Goal: Information Seeking & Learning: Learn about a topic

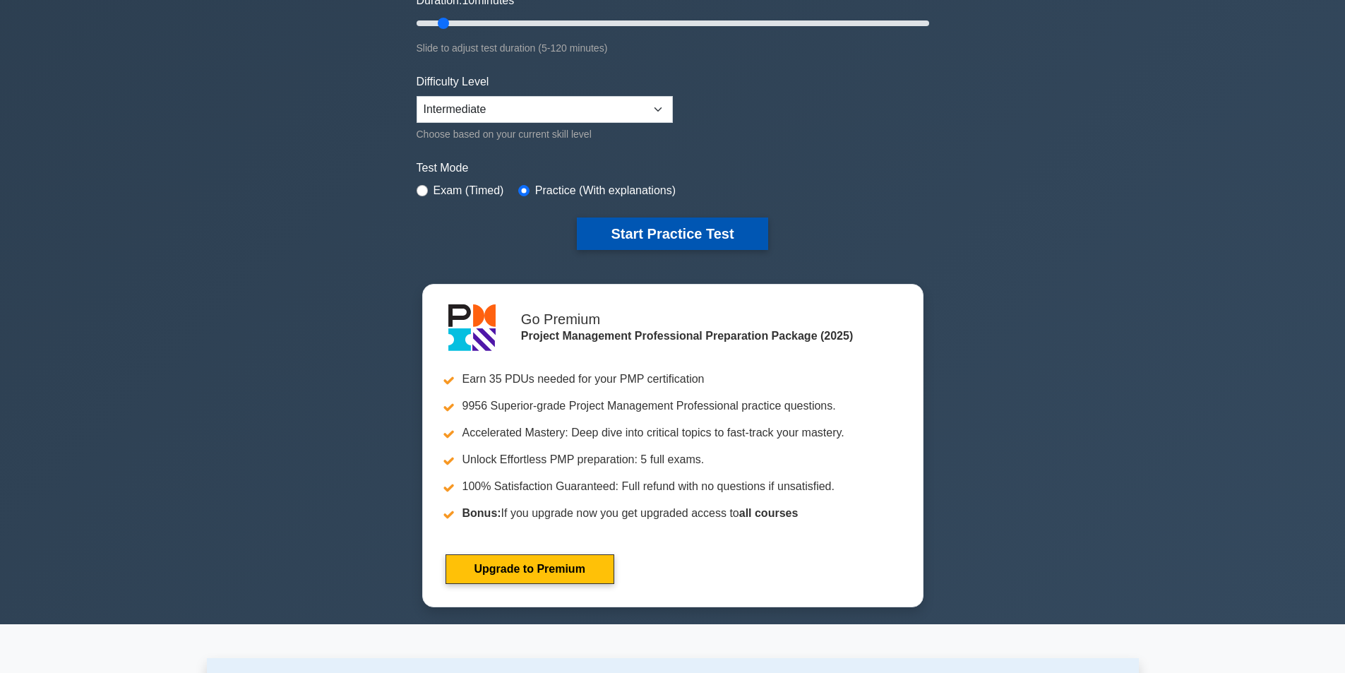
click at [690, 234] on button "Start Practice Test" at bounding box center [672, 233] width 191 height 32
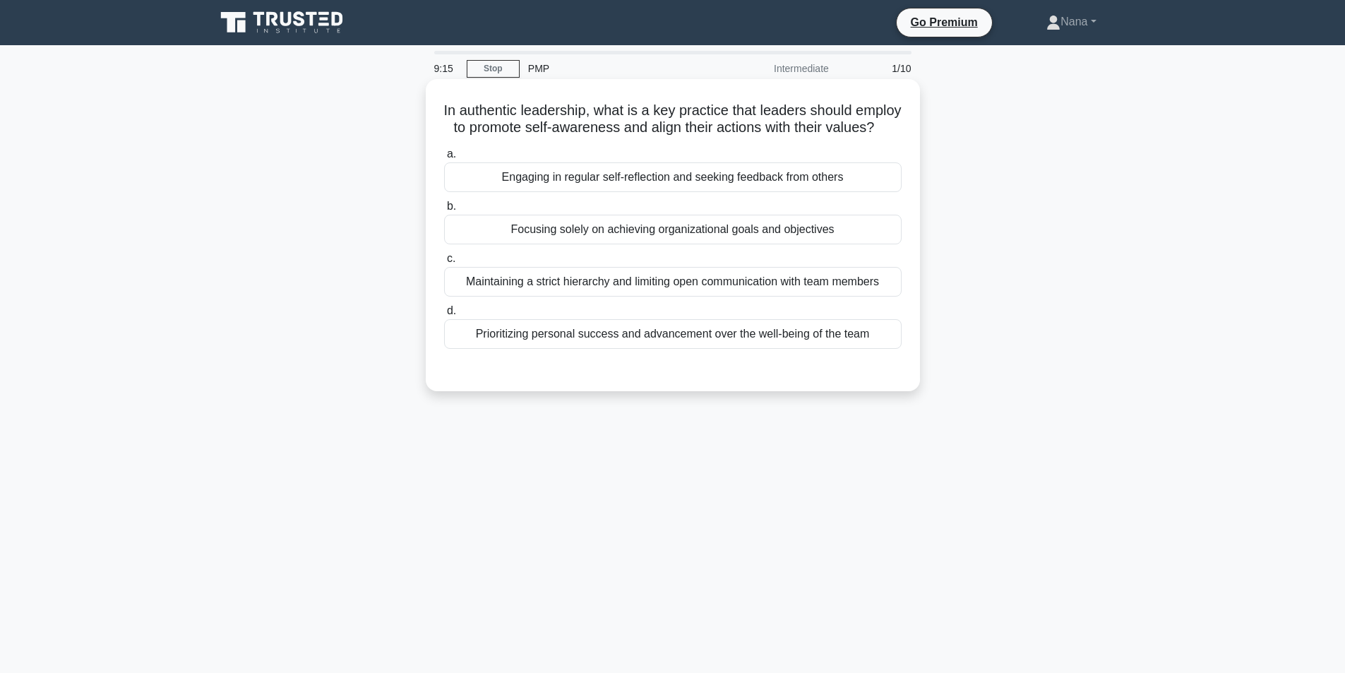
click at [686, 192] on div "Engaging in regular self-reflection and seeking feedback from others" at bounding box center [672, 177] width 457 height 30
click at [444, 159] on input "a. Engaging in regular self-reflection and seeking feedback from others" at bounding box center [444, 154] width 0 height 9
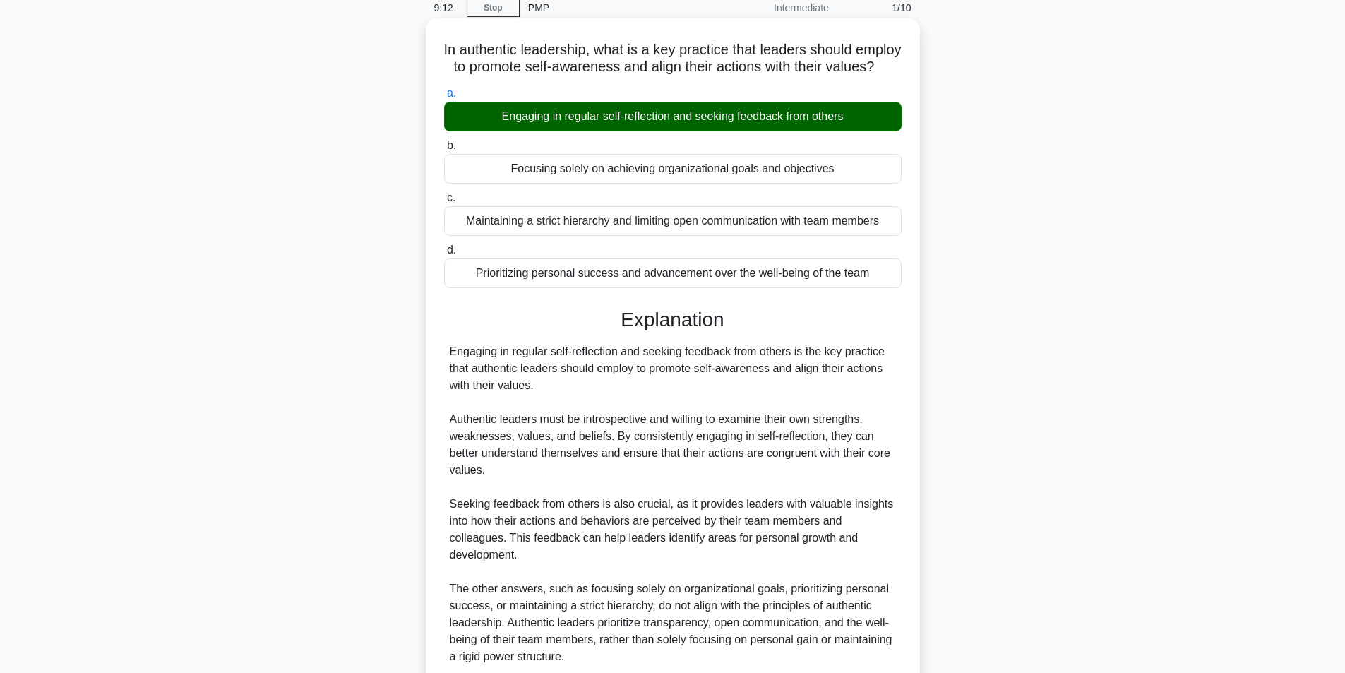
scroll to position [57, 0]
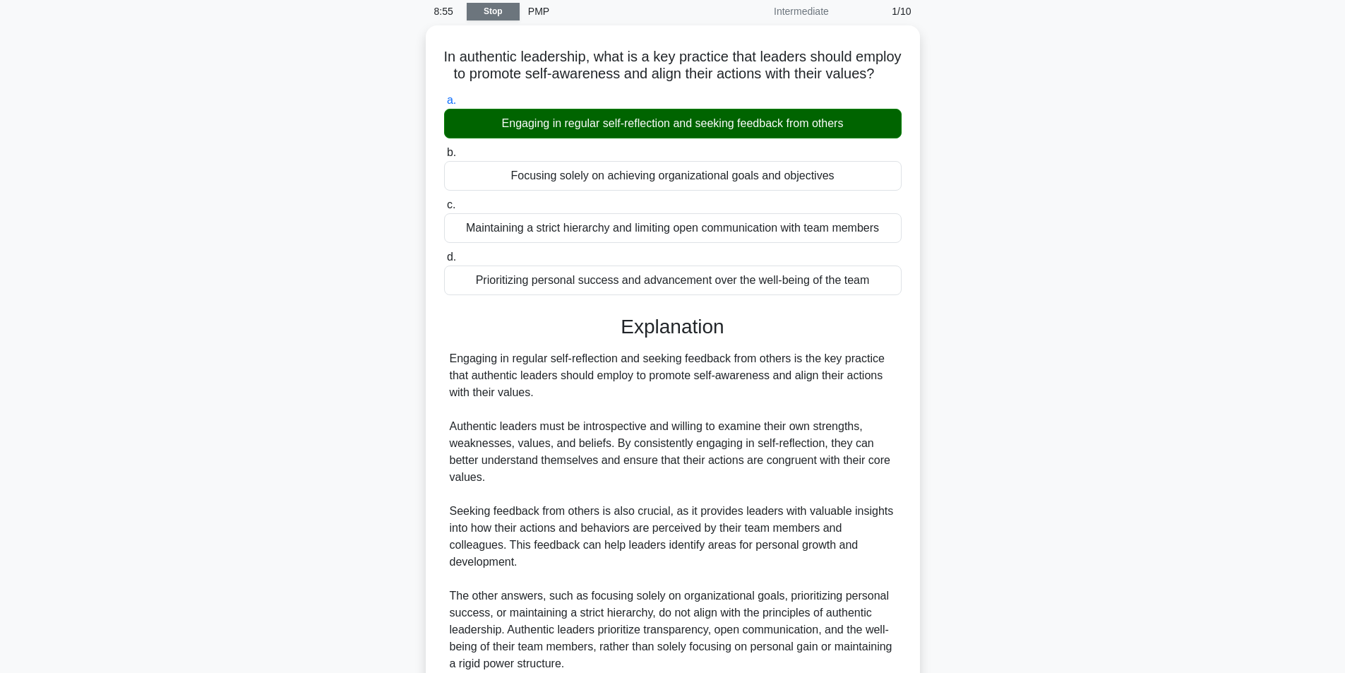
click at [475, 13] on link "Stop" at bounding box center [493, 12] width 53 height 18
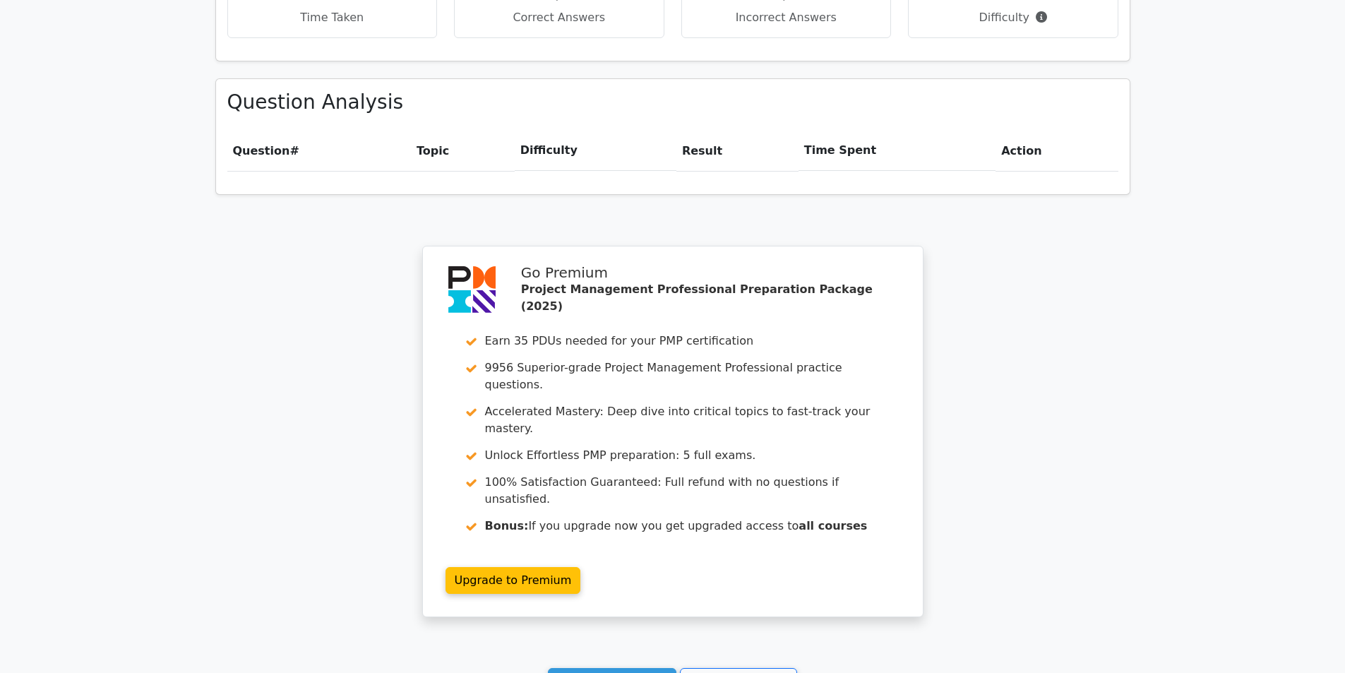
scroll to position [1063, 0]
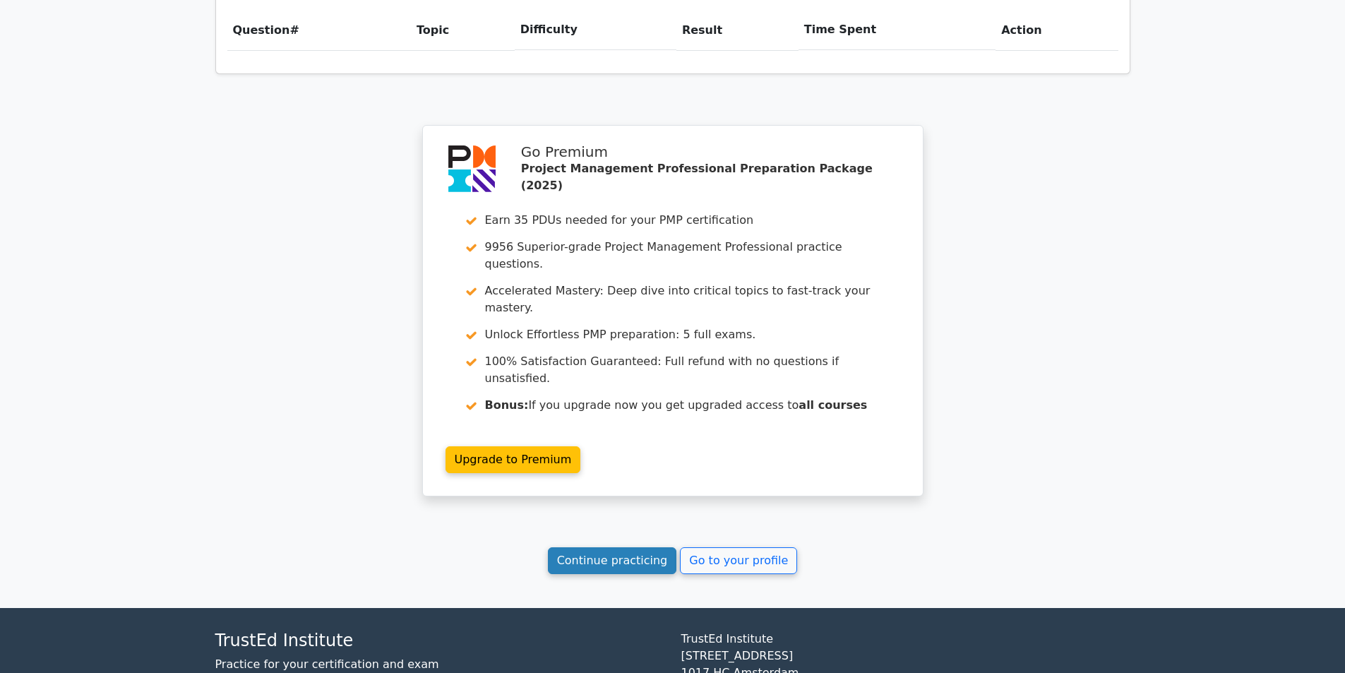
click at [596, 547] on link "Continue practicing" at bounding box center [612, 560] width 129 height 27
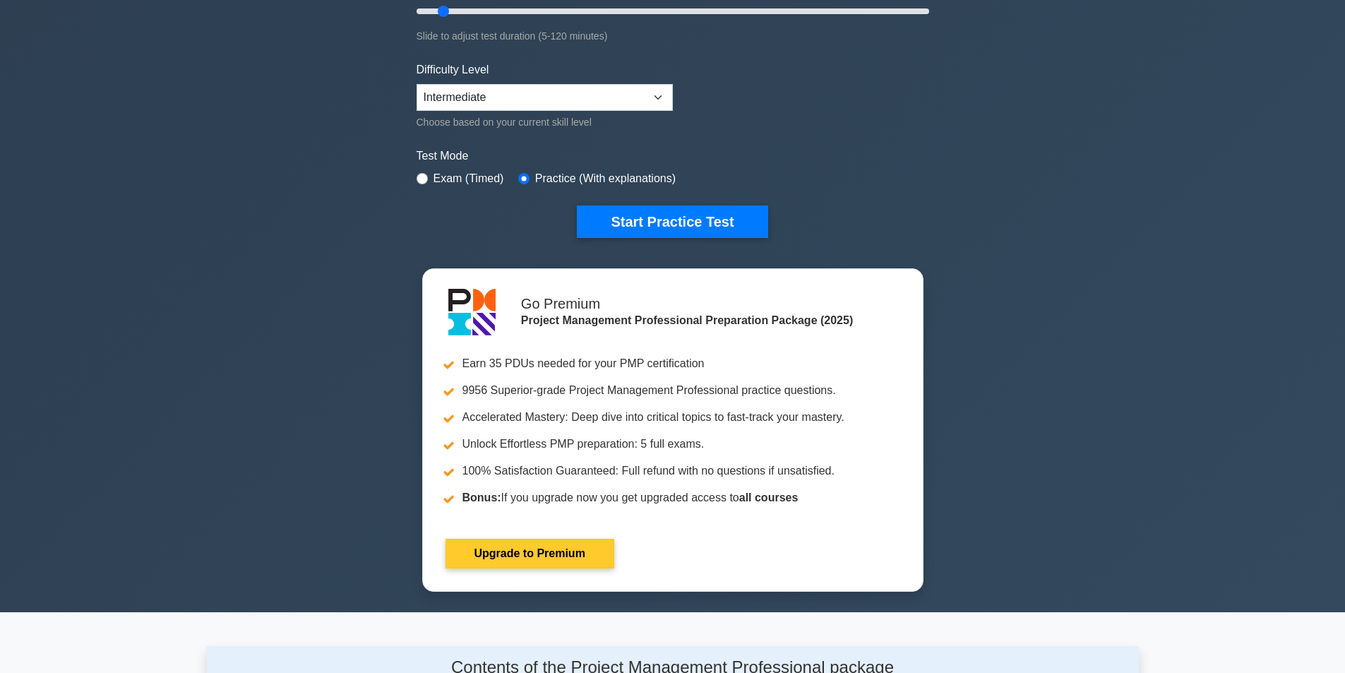
scroll to position [141, 0]
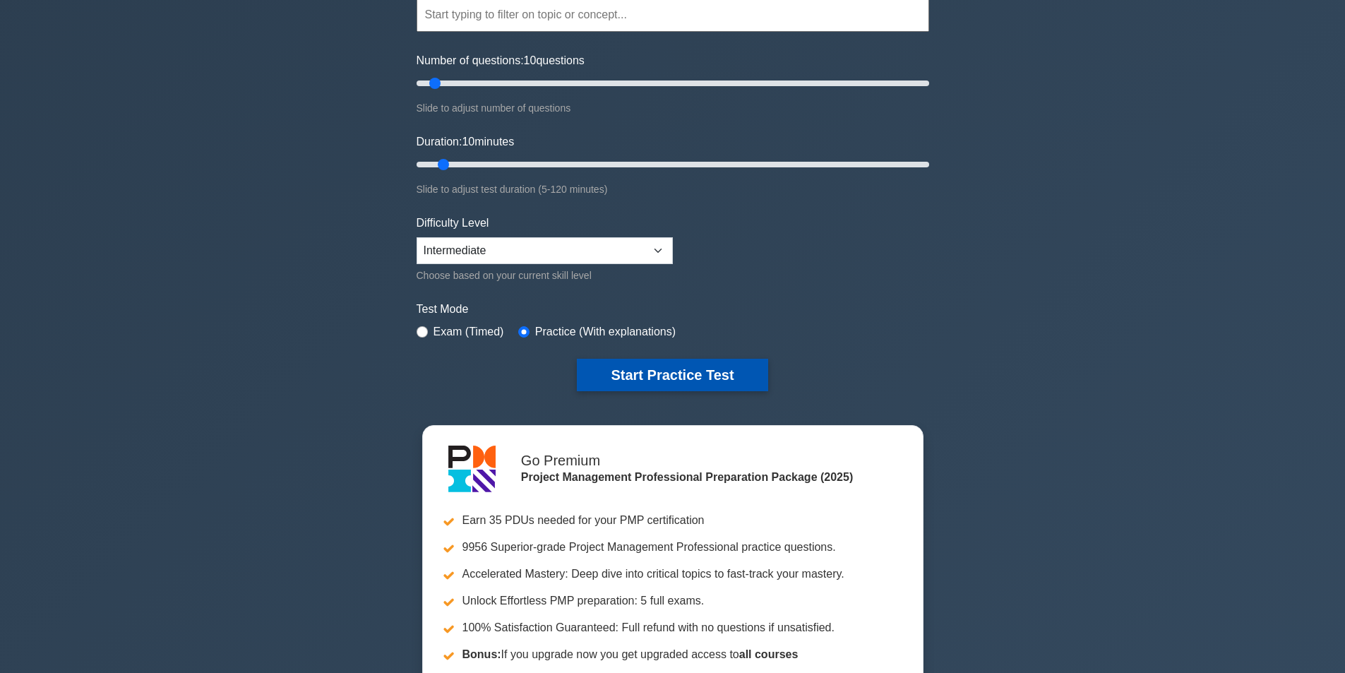
click at [725, 381] on button "Start Practice Test" at bounding box center [672, 375] width 191 height 32
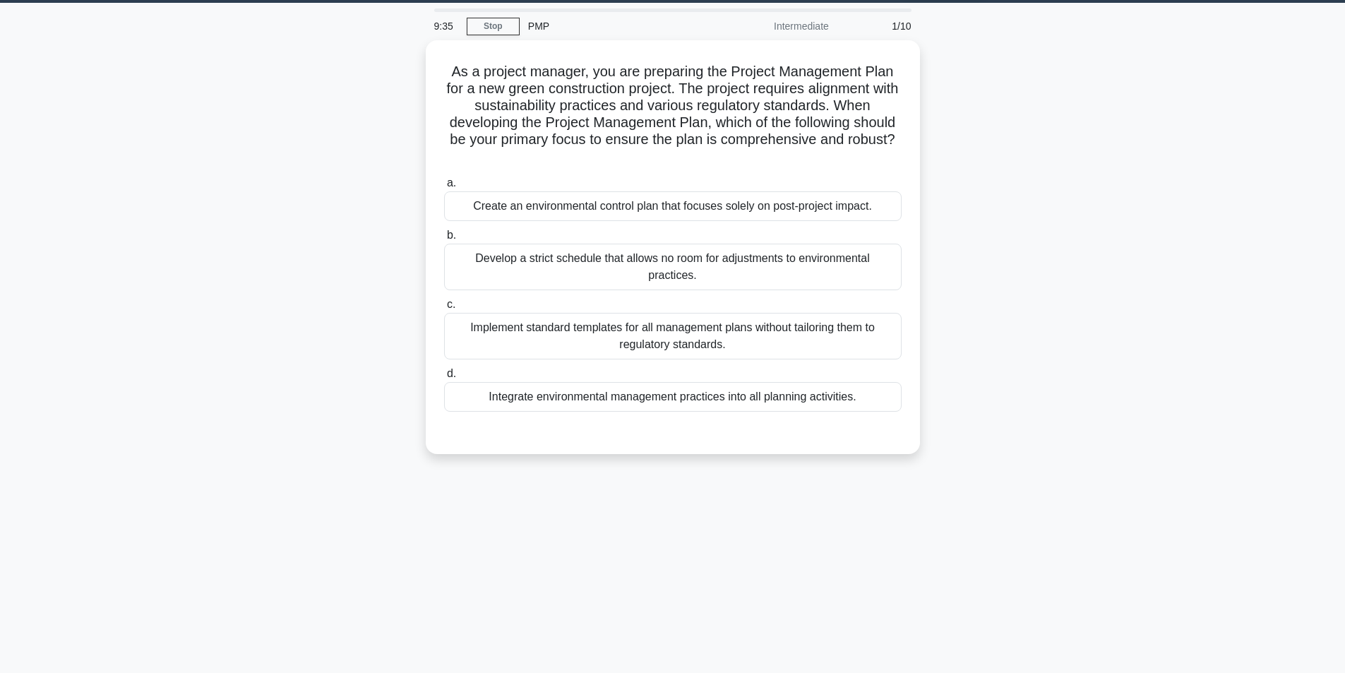
scroll to position [90, 0]
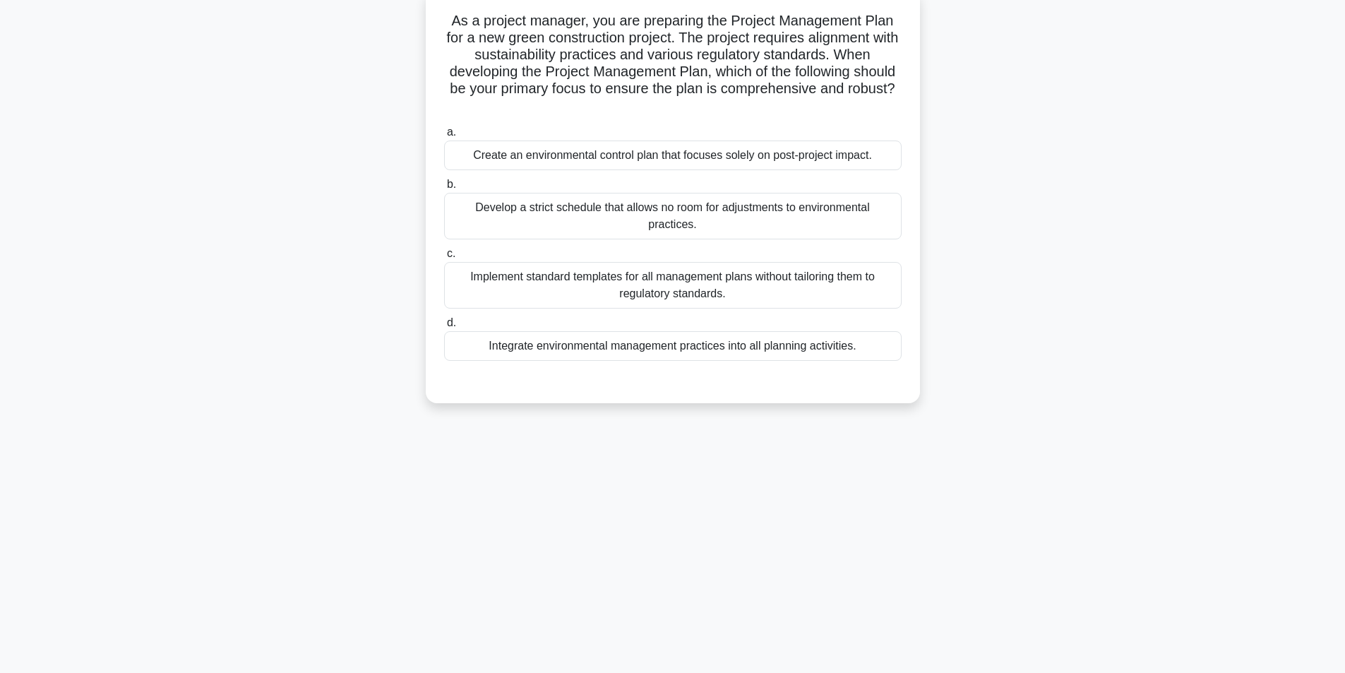
click at [606, 342] on div "Integrate environmental management practices into all planning activities." at bounding box center [672, 346] width 457 height 30
click at [444, 328] on input "d. Integrate environmental management practices into all planning activities." at bounding box center [444, 322] width 0 height 9
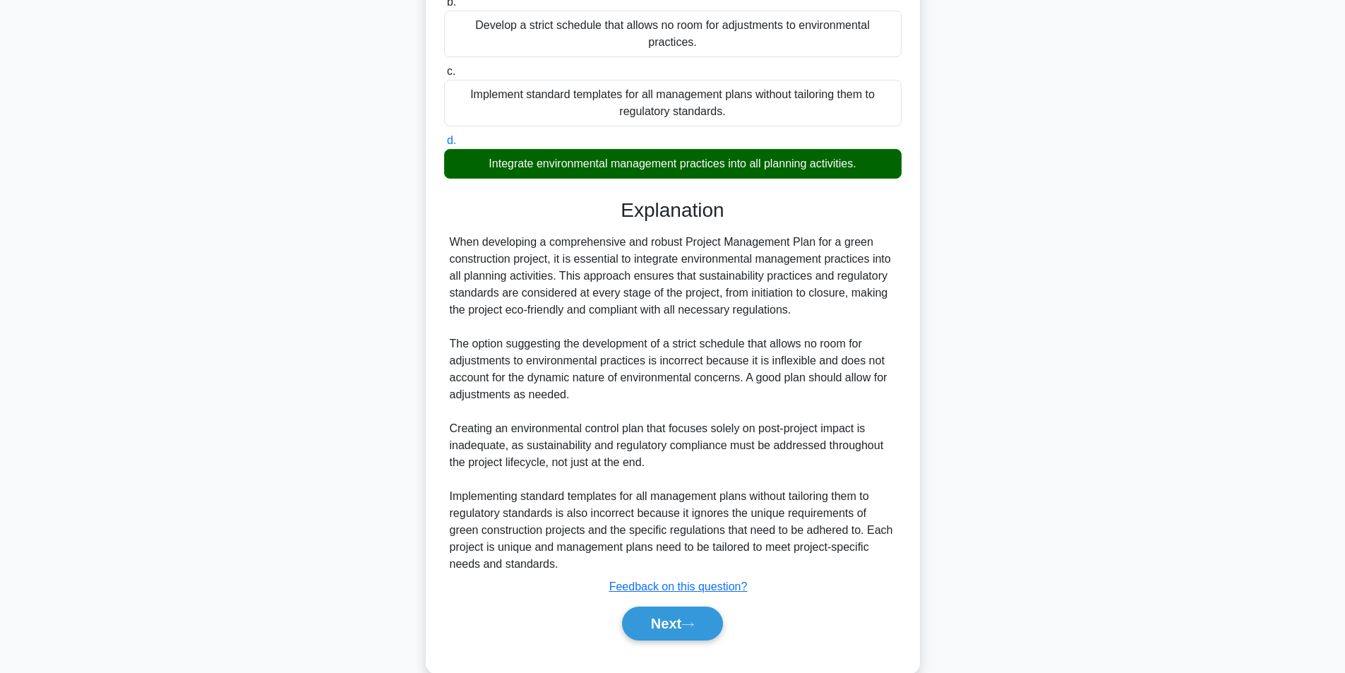
scroll to position [300, 0]
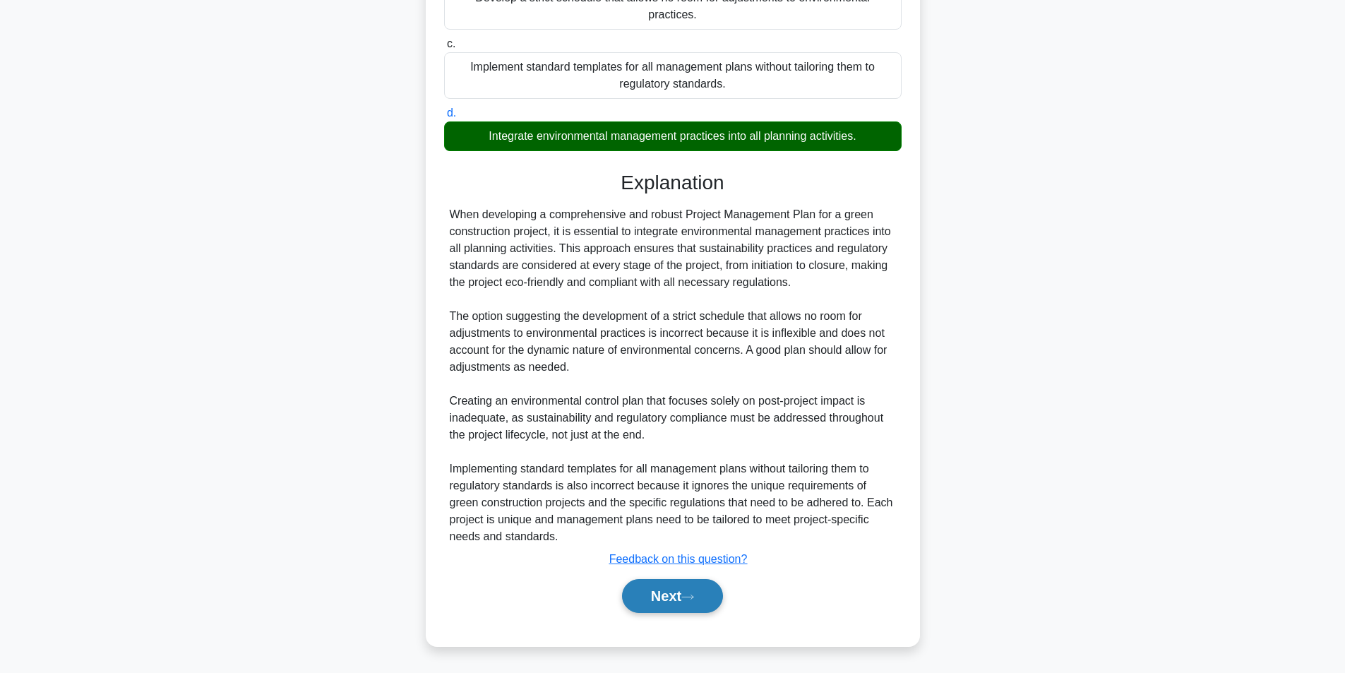
click at [694, 601] on icon at bounding box center [687, 597] width 13 height 8
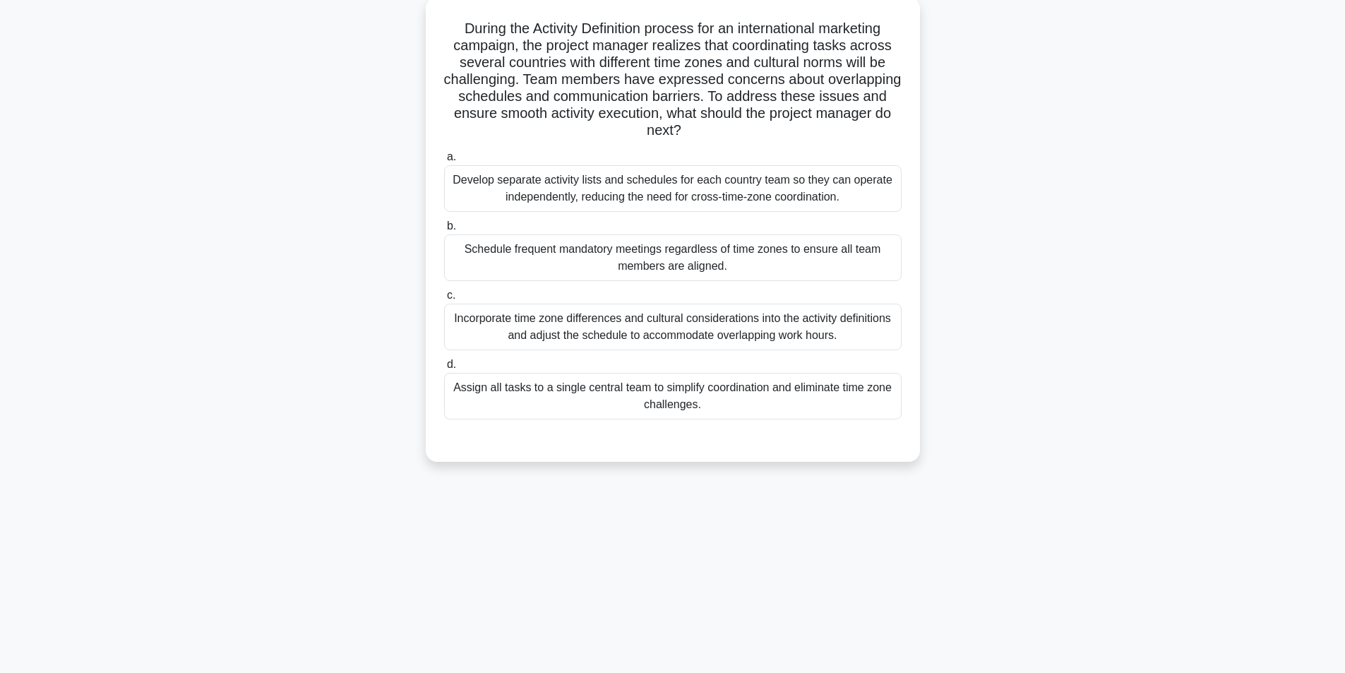
scroll to position [90, 0]
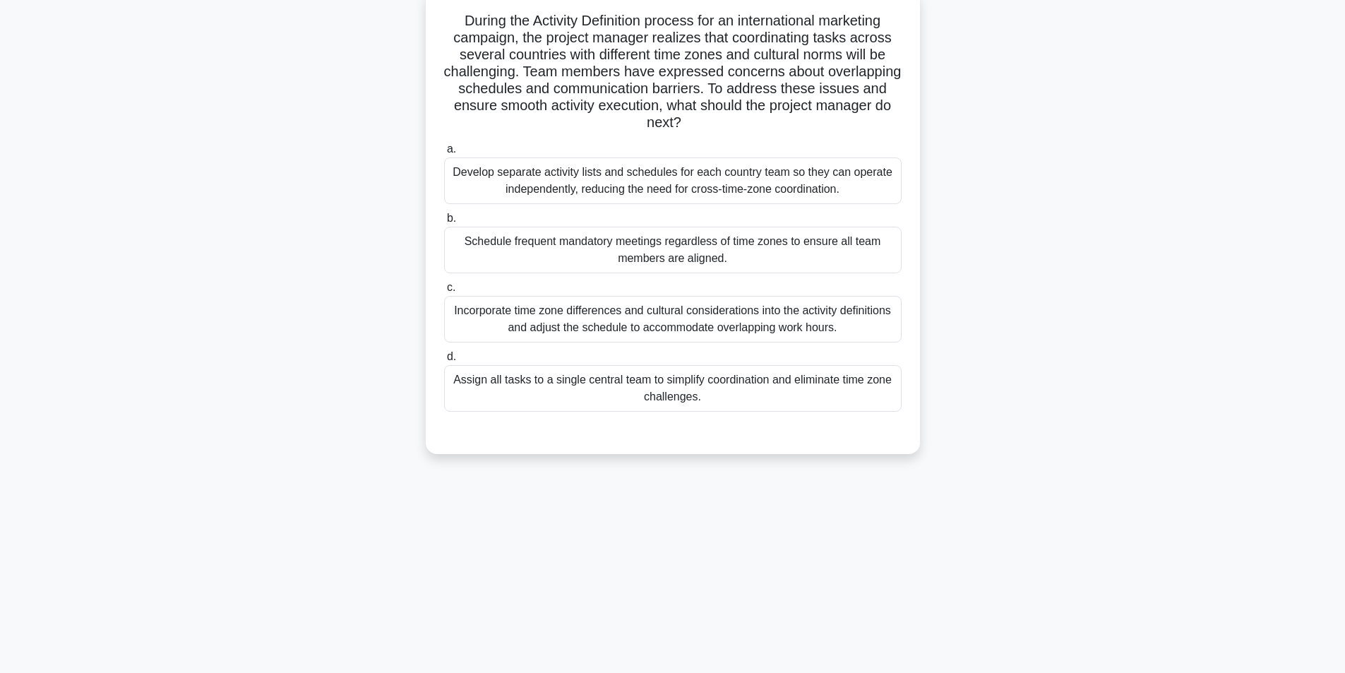
click at [645, 181] on div "Develop separate activity lists and schedules for each country team so they can…" at bounding box center [672, 180] width 457 height 47
click at [444, 154] on input "a. Develop separate activity lists and schedules for each country team so they …" at bounding box center [444, 149] width 0 height 9
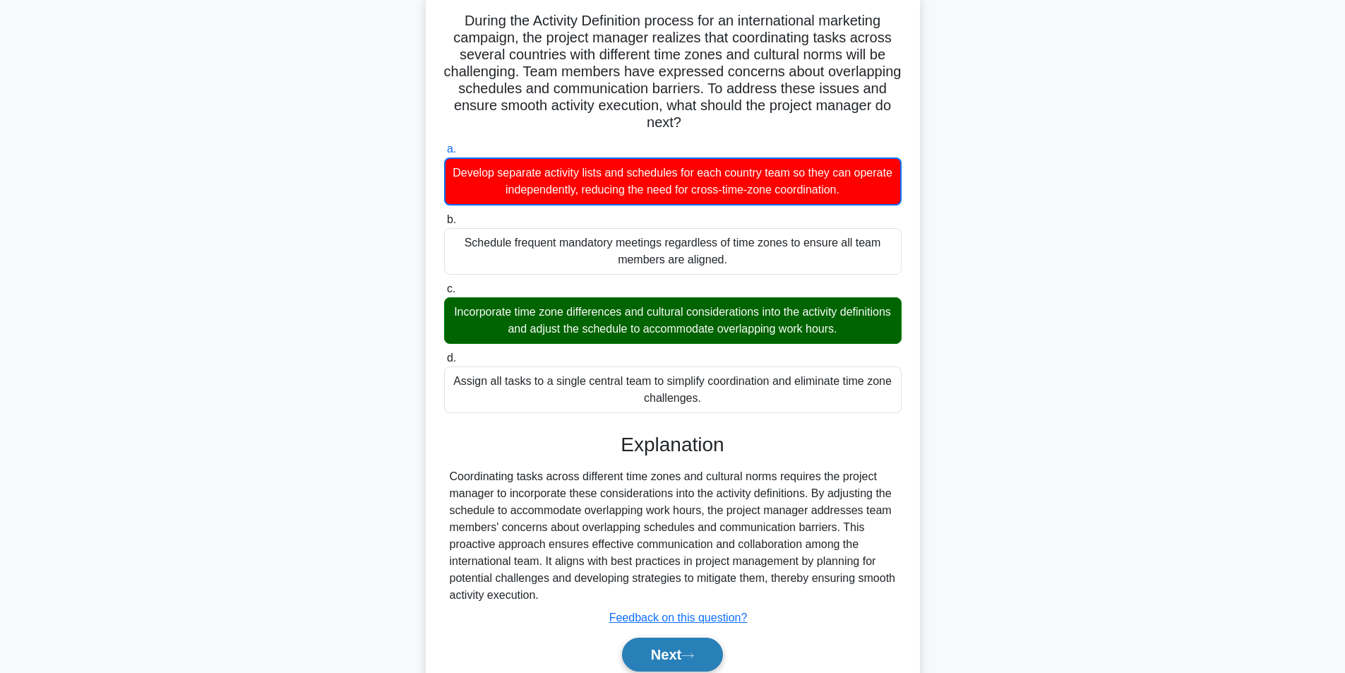
click at [644, 651] on button "Next" at bounding box center [672, 654] width 101 height 34
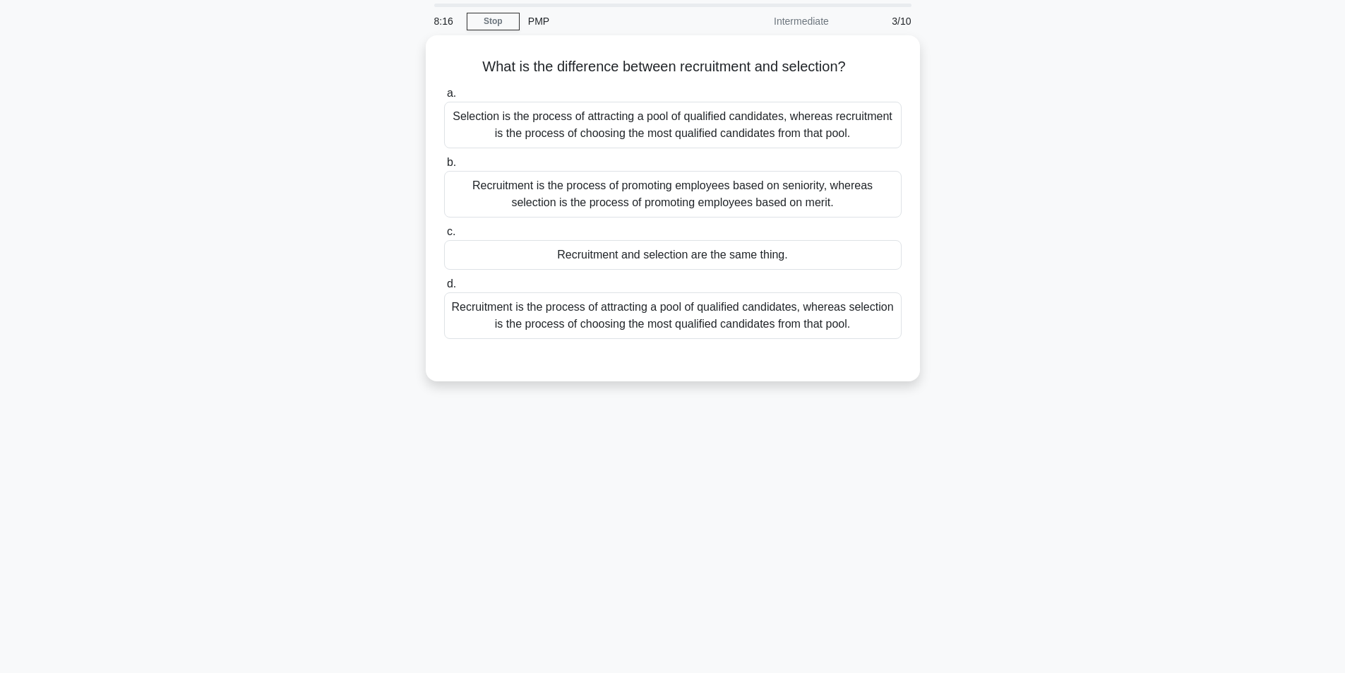
scroll to position [0, 0]
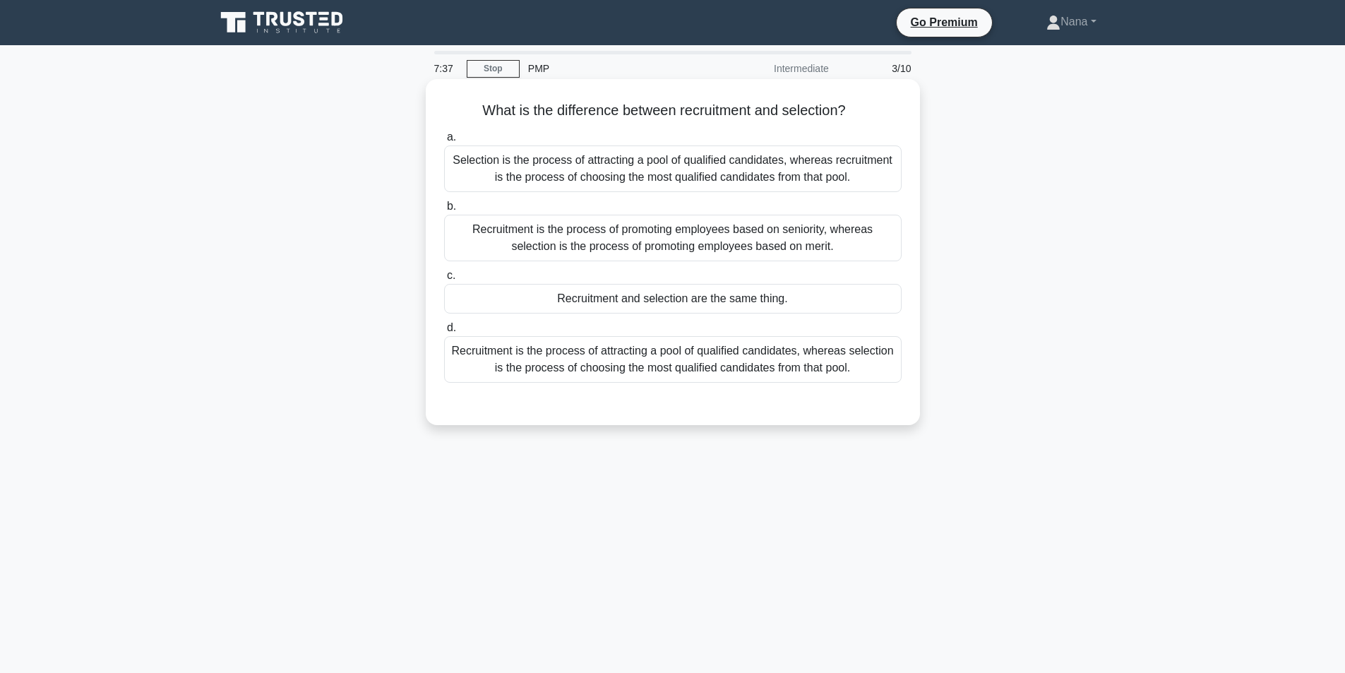
click at [688, 172] on div "Selection is the process of attracting a pool of qualified candidates, whereas …" at bounding box center [672, 168] width 457 height 47
click at [444, 142] on input "a. Selection is the process of attracting a pool of qualified candidates, where…" at bounding box center [444, 137] width 0 height 9
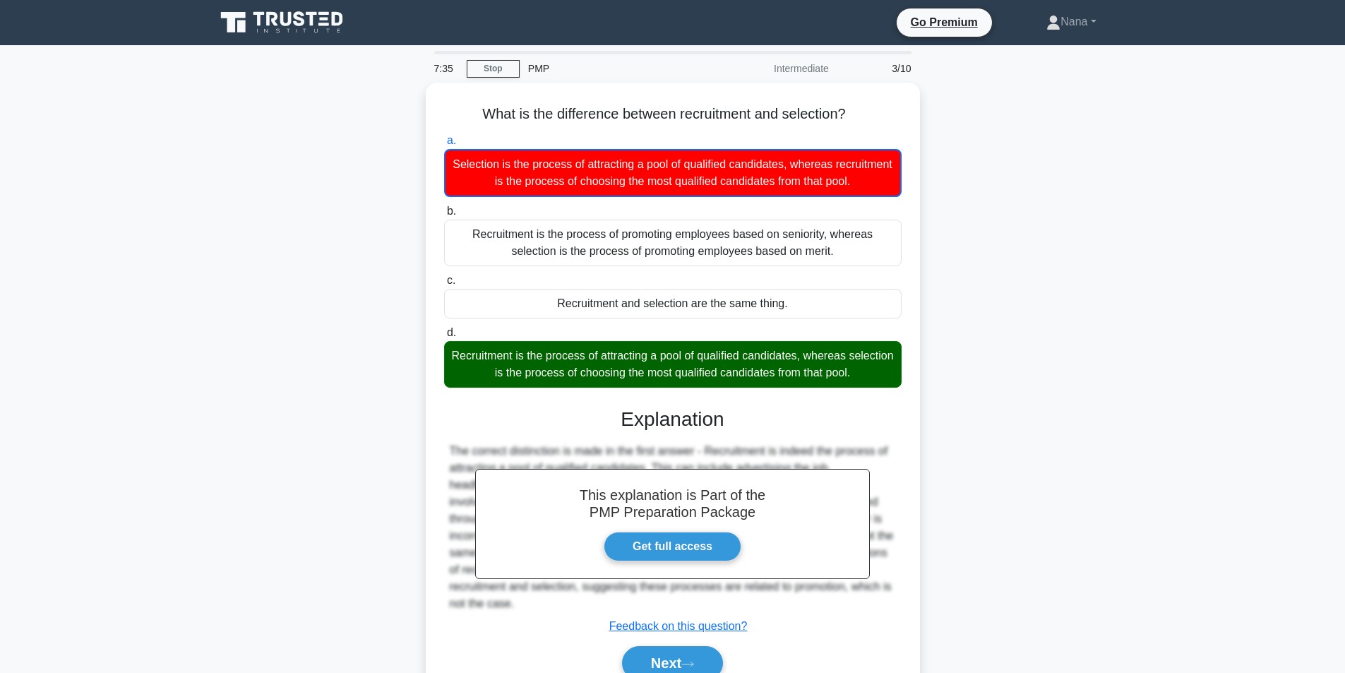
click at [1125, 390] on div "What is the difference between recruitment and selection? .spinner_0XTQ{transfo…" at bounding box center [673, 406] width 932 height 647
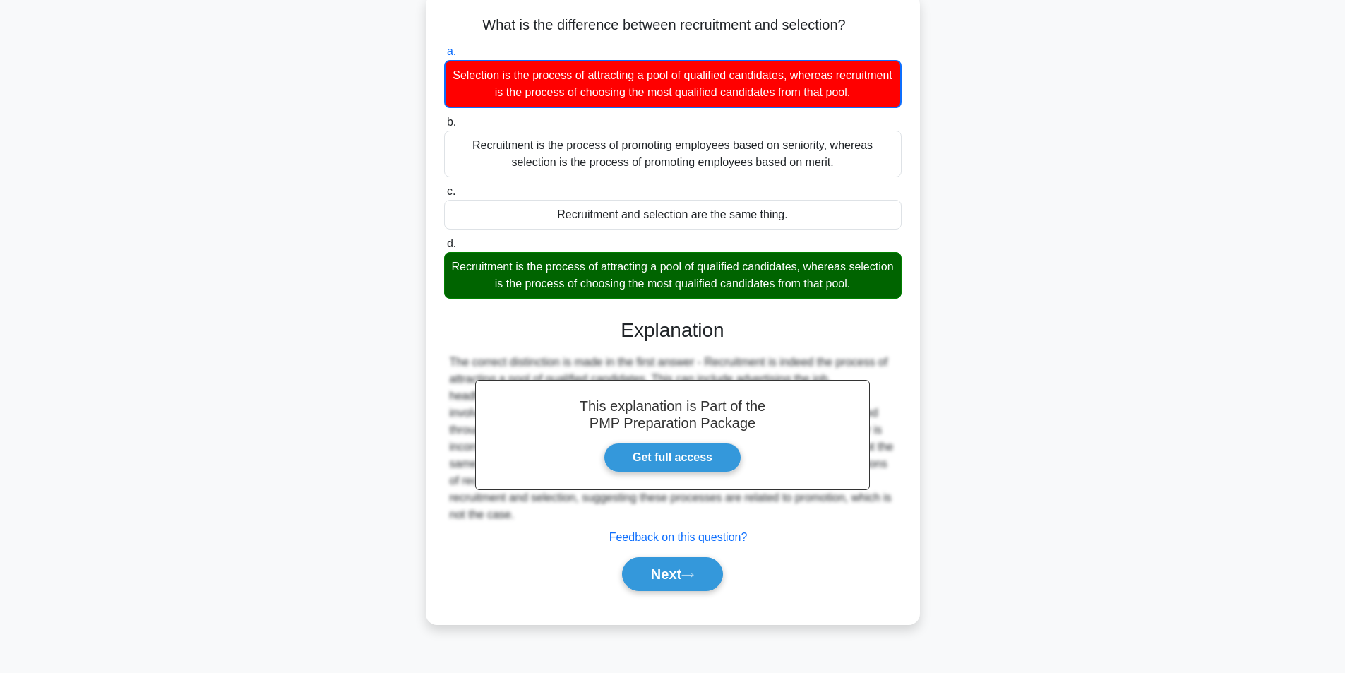
scroll to position [90, 0]
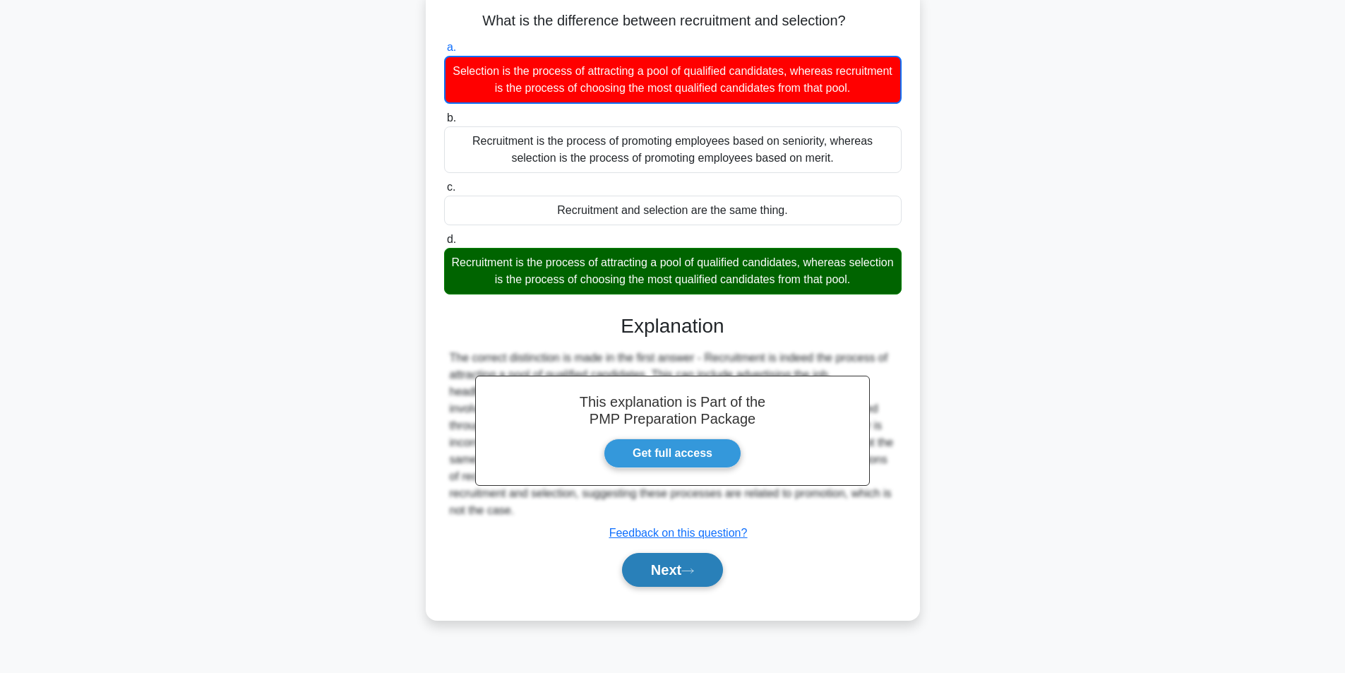
click at [679, 564] on button "Next" at bounding box center [672, 570] width 101 height 34
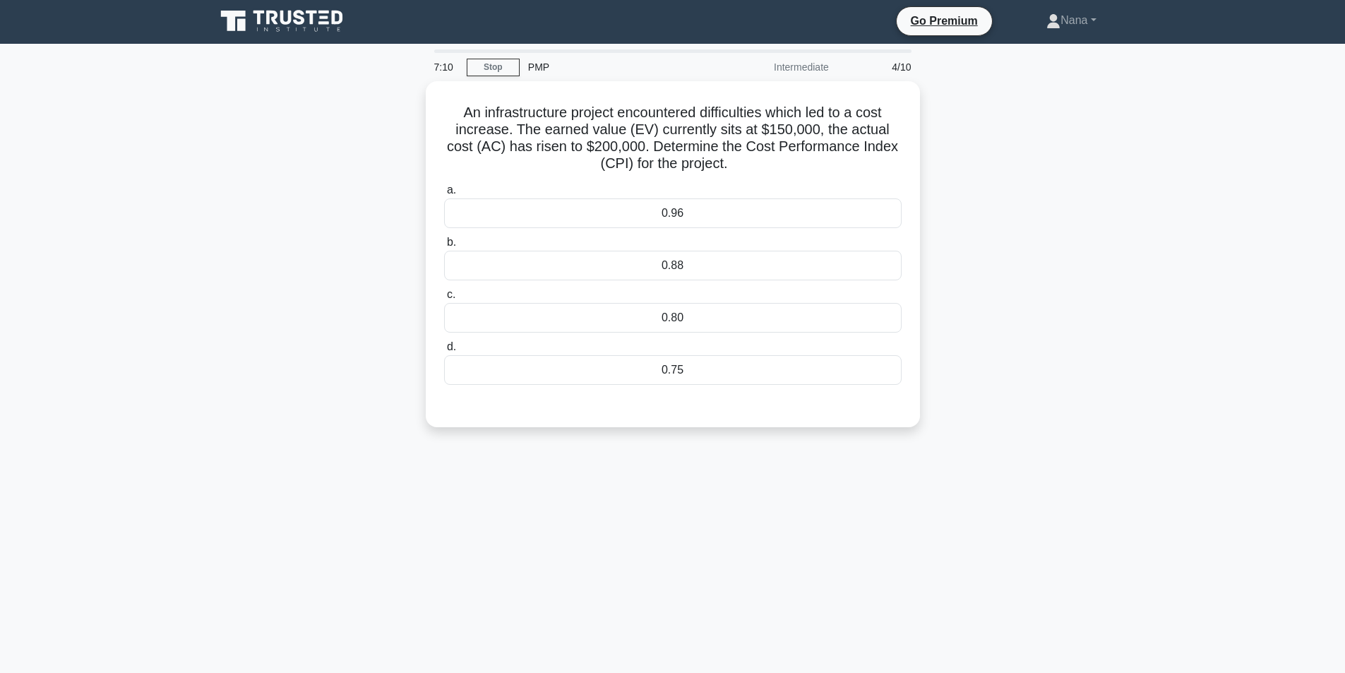
scroll to position [0, 0]
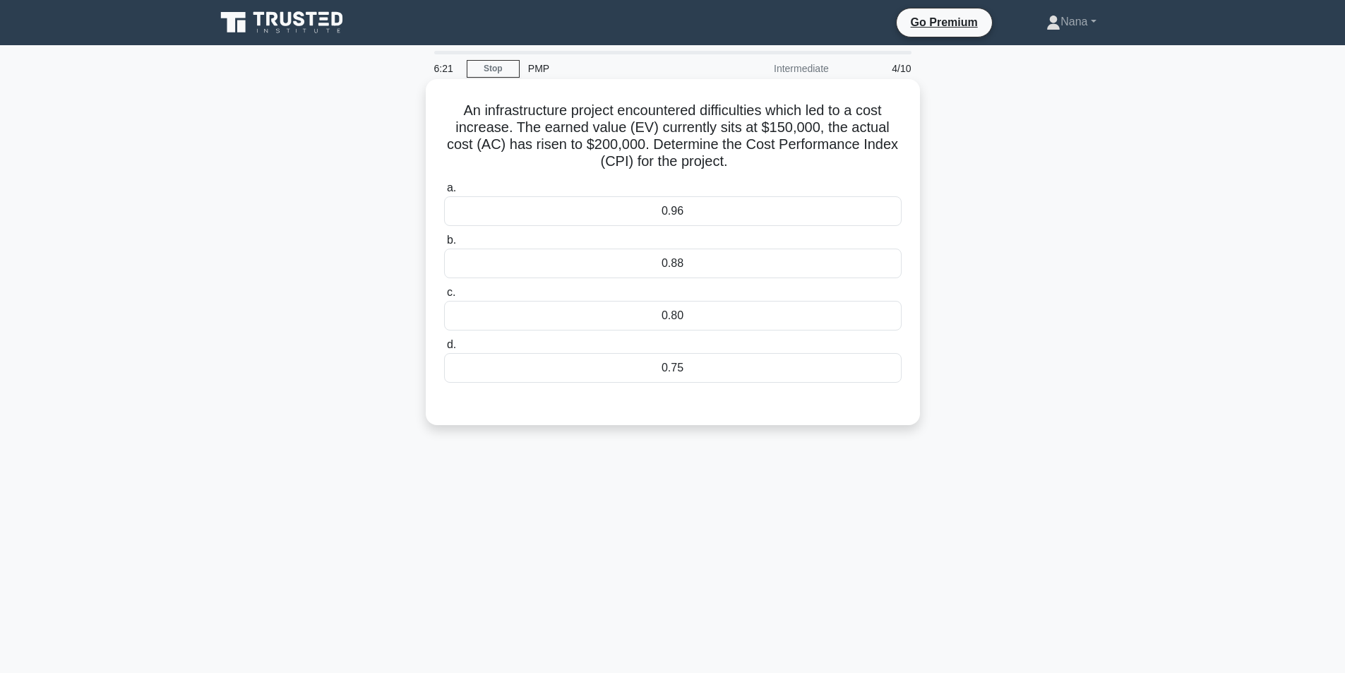
click at [731, 367] on div "0.75" at bounding box center [672, 368] width 457 height 30
click at [444, 349] on input "d. 0.75" at bounding box center [444, 344] width 0 height 9
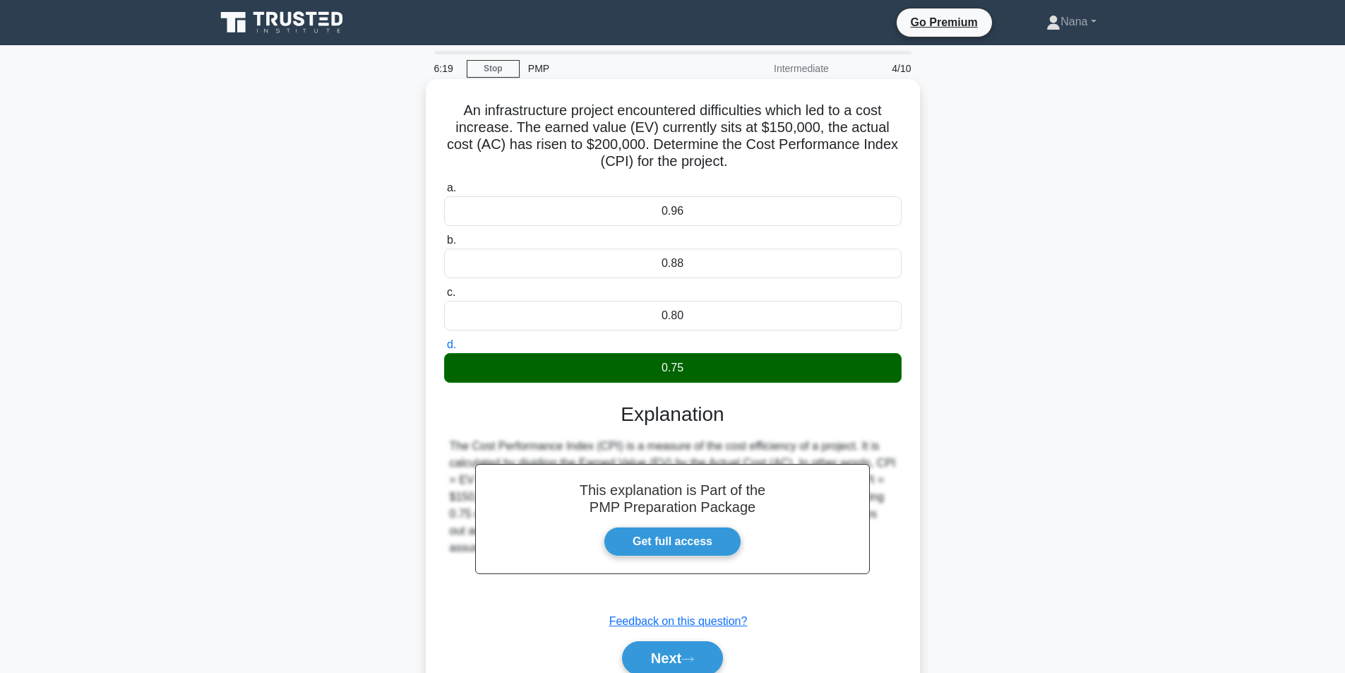
scroll to position [90, 0]
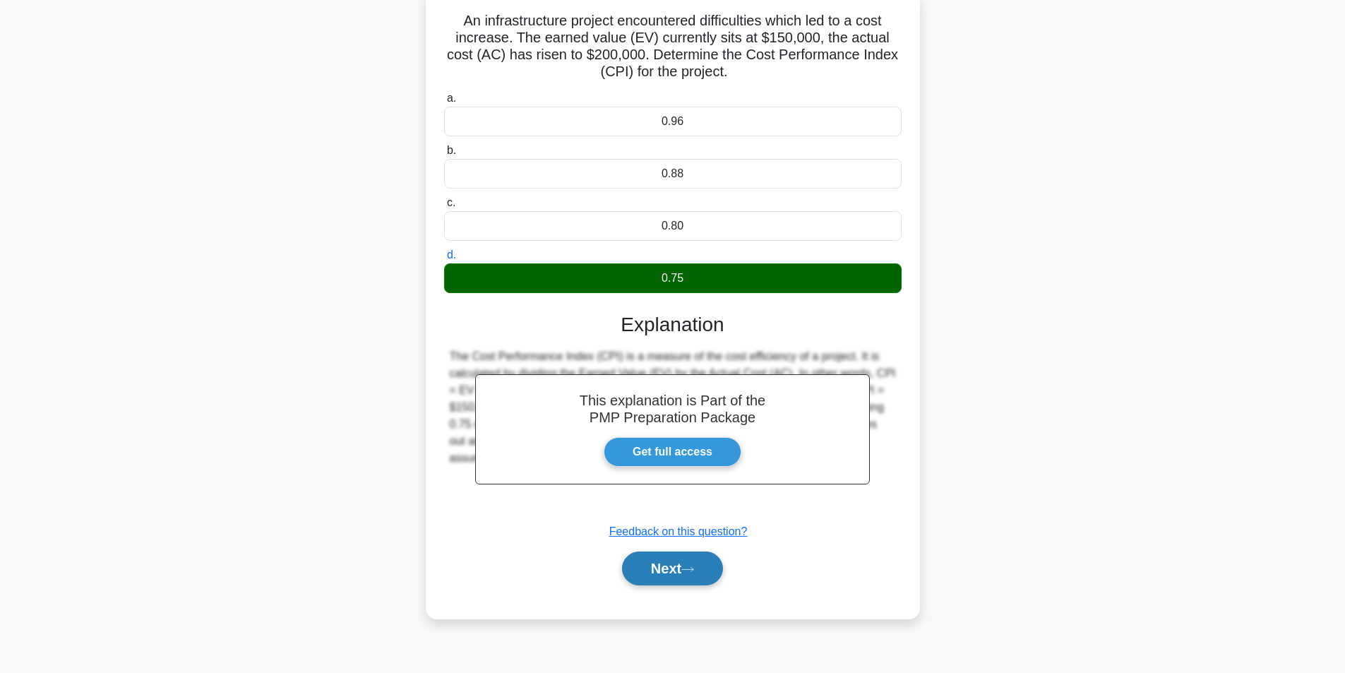
click at [662, 569] on button "Next" at bounding box center [672, 568] width 101 height 34
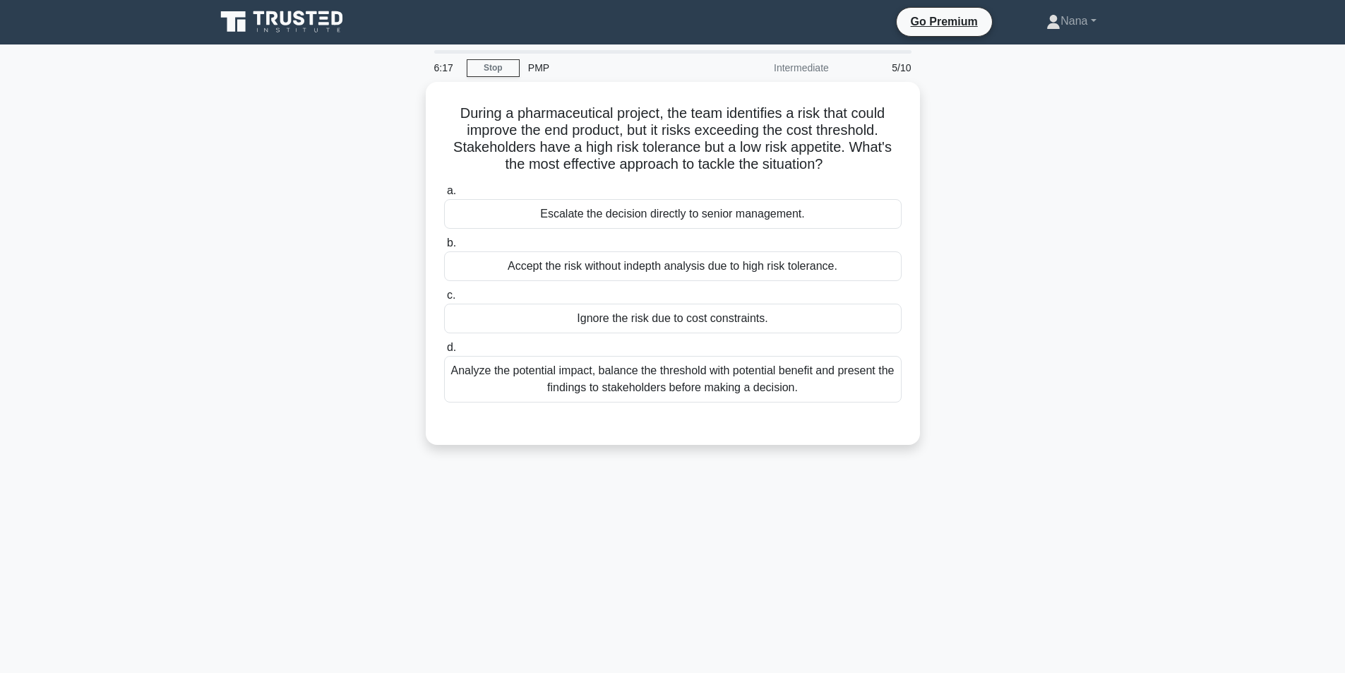
scroll to position [0, 0]
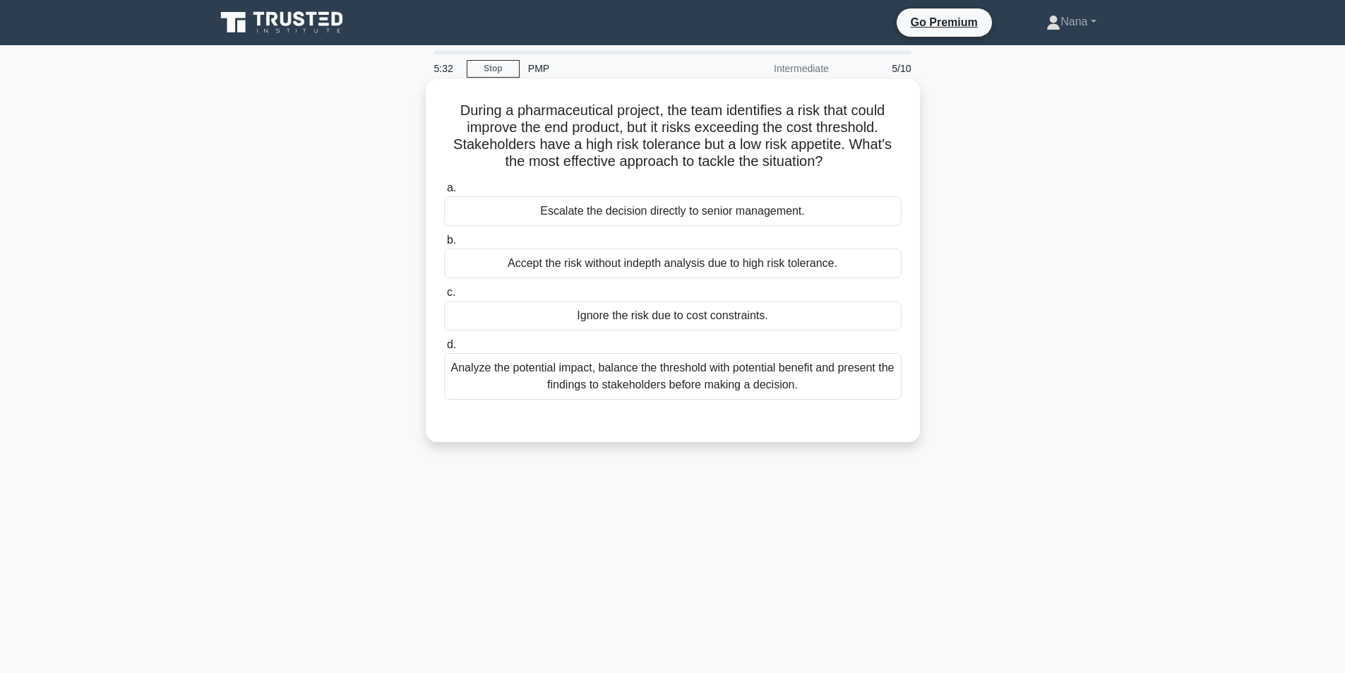
click at [724, 382] on div "Analyze the potential impact, balance the threshold with potential benefit and …" at bounding box center [672, 376] width 457 height 47
click at [444, 349] on input "d. Analyze the potential impact, balance the threshold with potential benefit a…" at bounding box center [444, 344] width 0 height 9
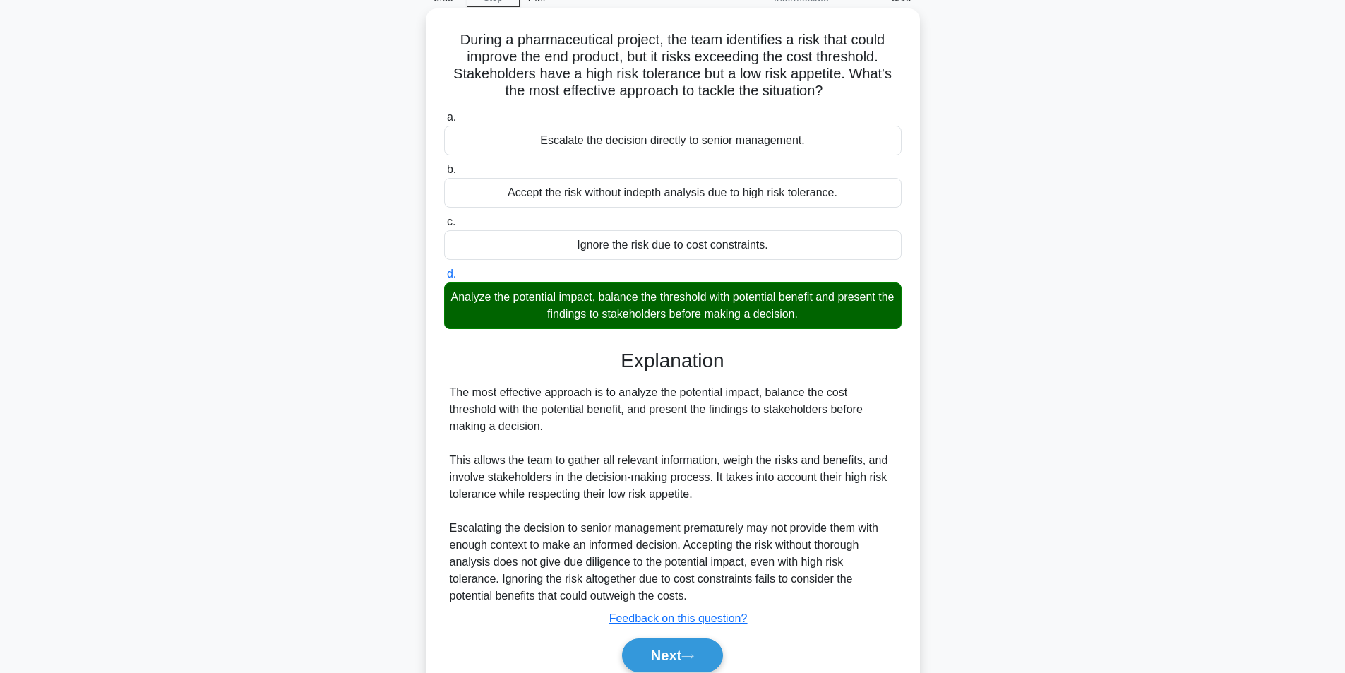
scroll to position [131, 0]
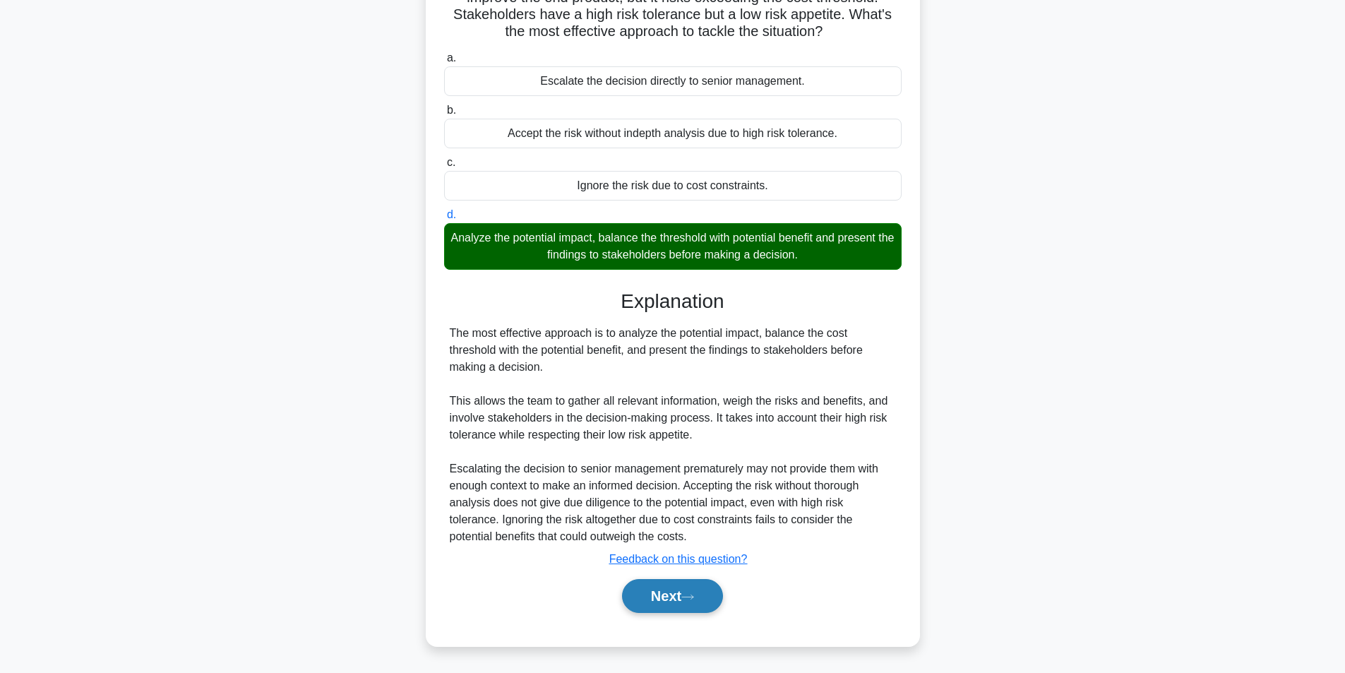
click at [649, 595] on button "Next" at bounding box center [672, 596] width 101 height 34
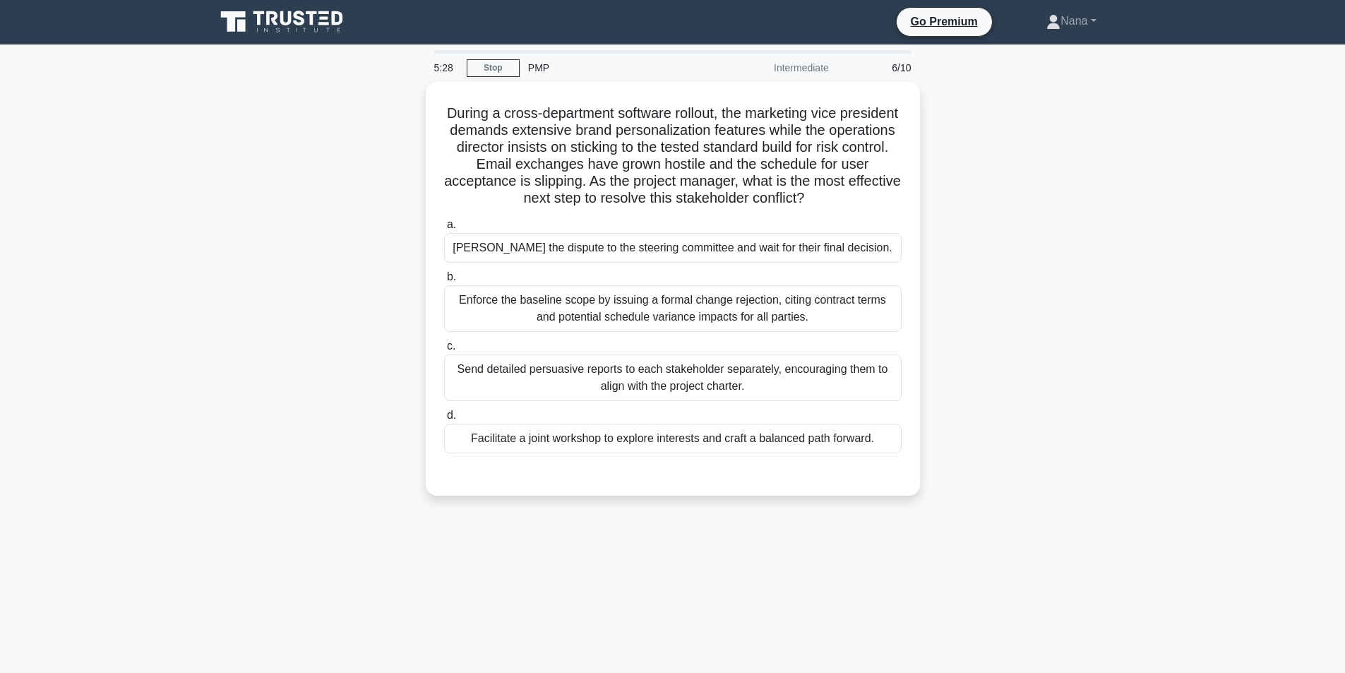
scroll to position [0, 0]
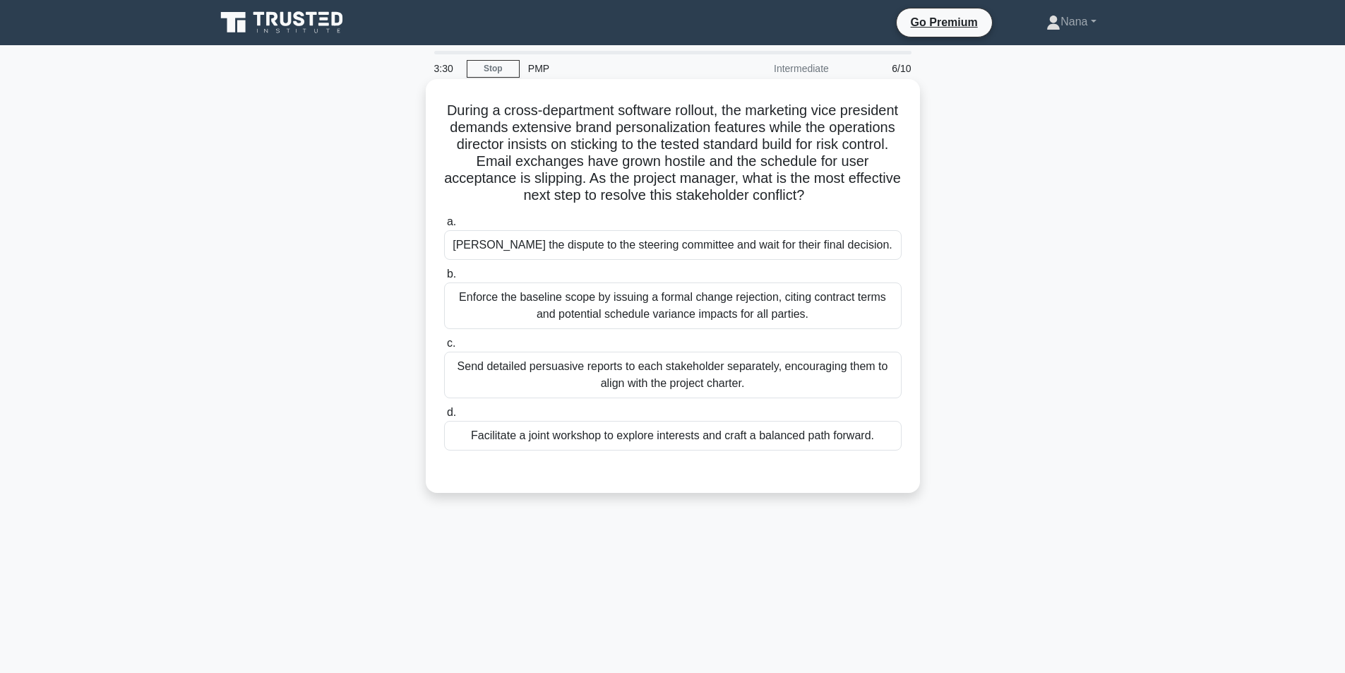
drag, startPoint x: 479, startPoint y: 244, endPoint x: 519, endPoint y: 248, distance: 39.8
click at [519, 248] on div "Escalate the dispute to the steering committee and wait for their final decisio…" at bounding box center [672, 245] width 457 height 30
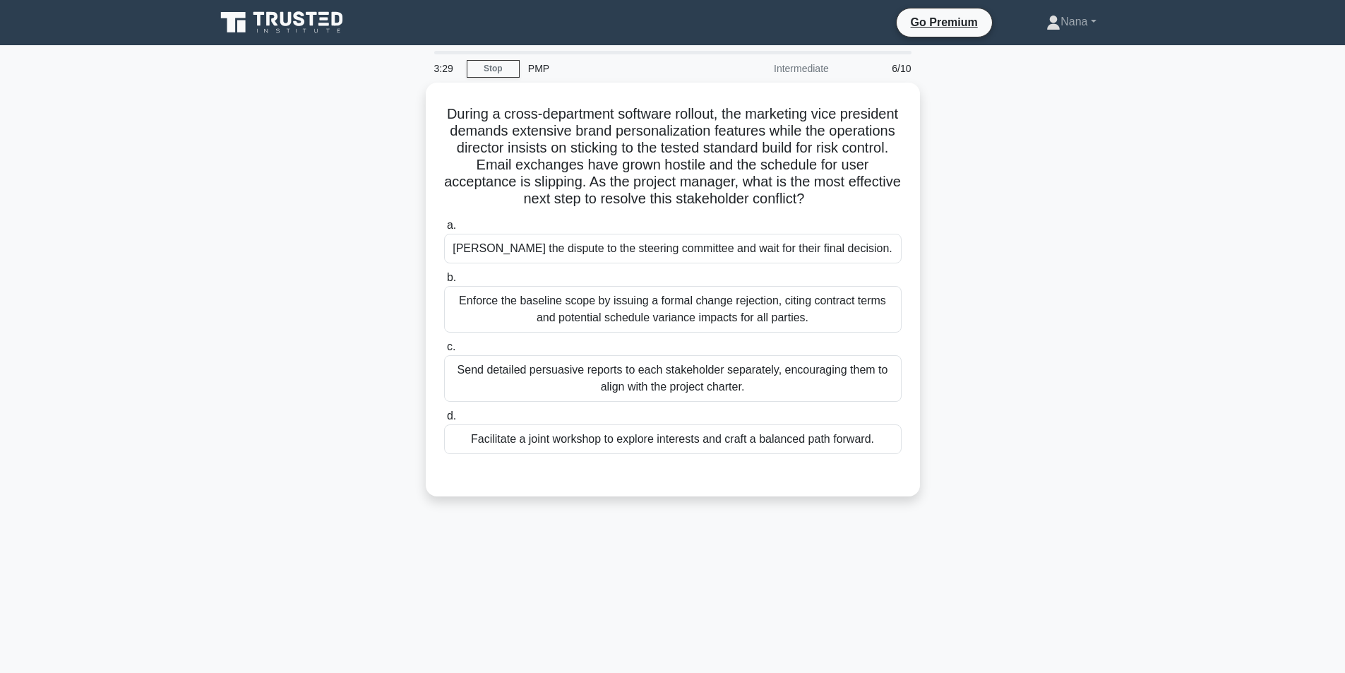
copy div "Escalate"
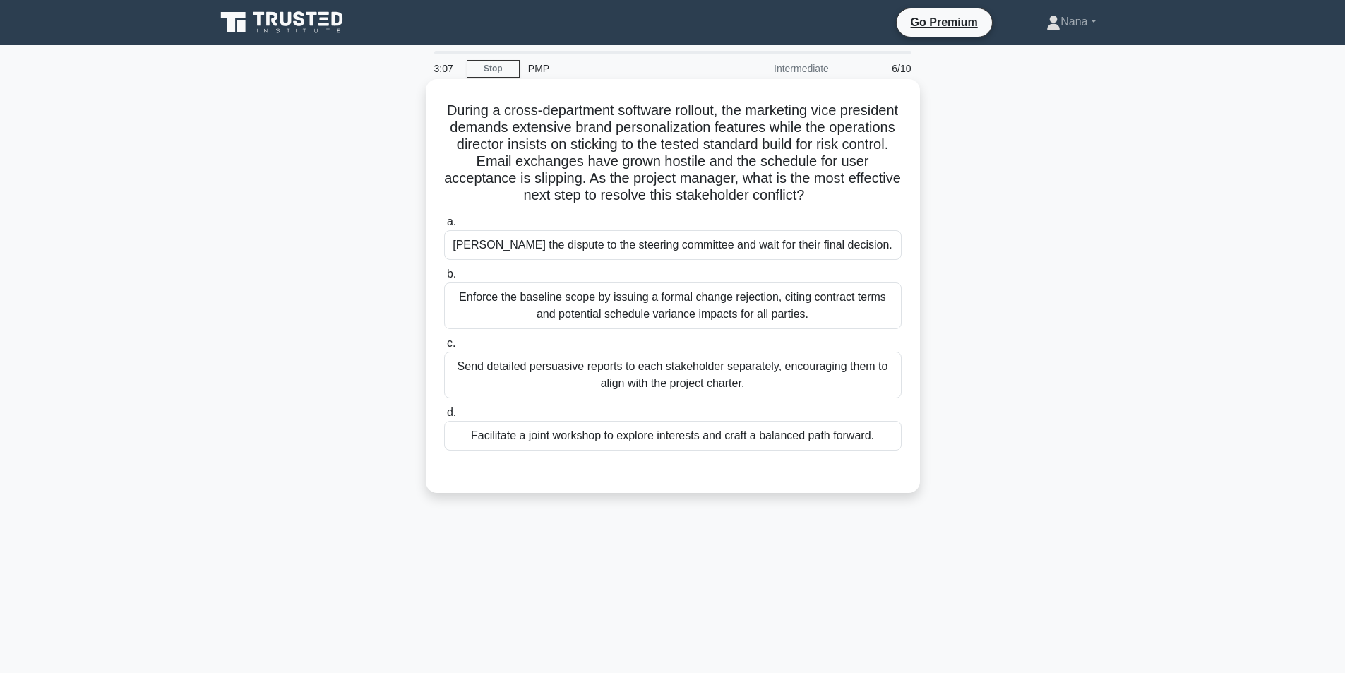
click at [526, 373] on div "Send detailed persuasive reports to each stakeholder separately, encouraging th…" at bounding box center [672, 375] width 457 height 47
click at [444, 348] on input "c. Send detailed persuasive reports to each stakeholder separately, encouraging…" at bounding box center [444, 343] width 0 height 9
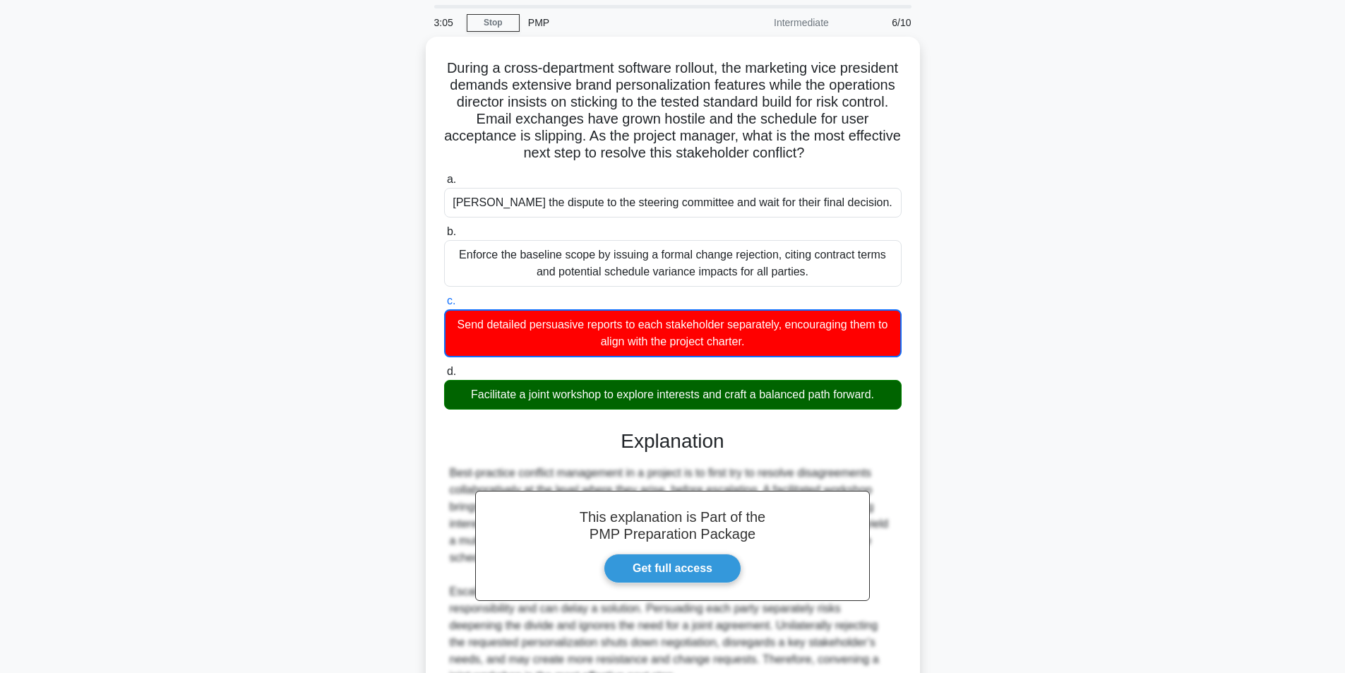
scroll to position [71, 0]
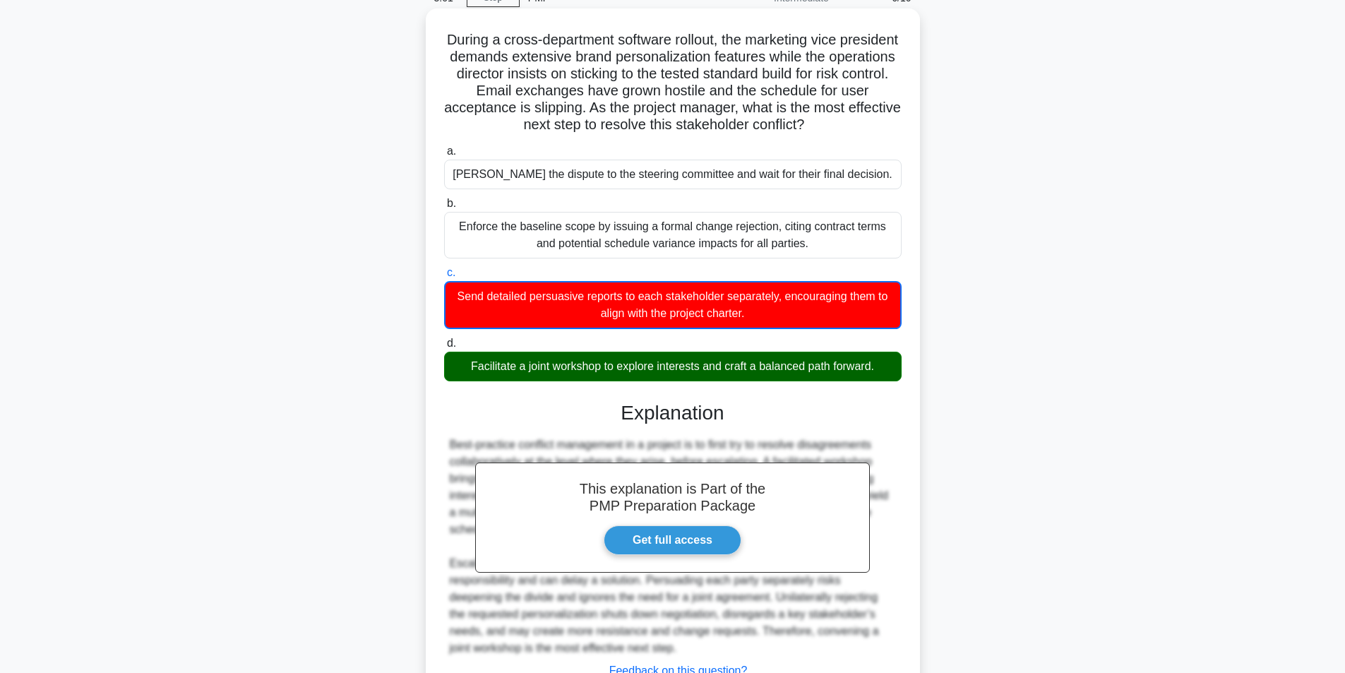
drag, startPoint x: 453, startPoint y: 373, endPoint x: 882, endPoint y: 374, distance: 429.2
click at [882, 374] on div "Facilitate a joint workshop to explore interests and craft a balanced path forw…" at bounding box center [672, 367] width 457 height 30
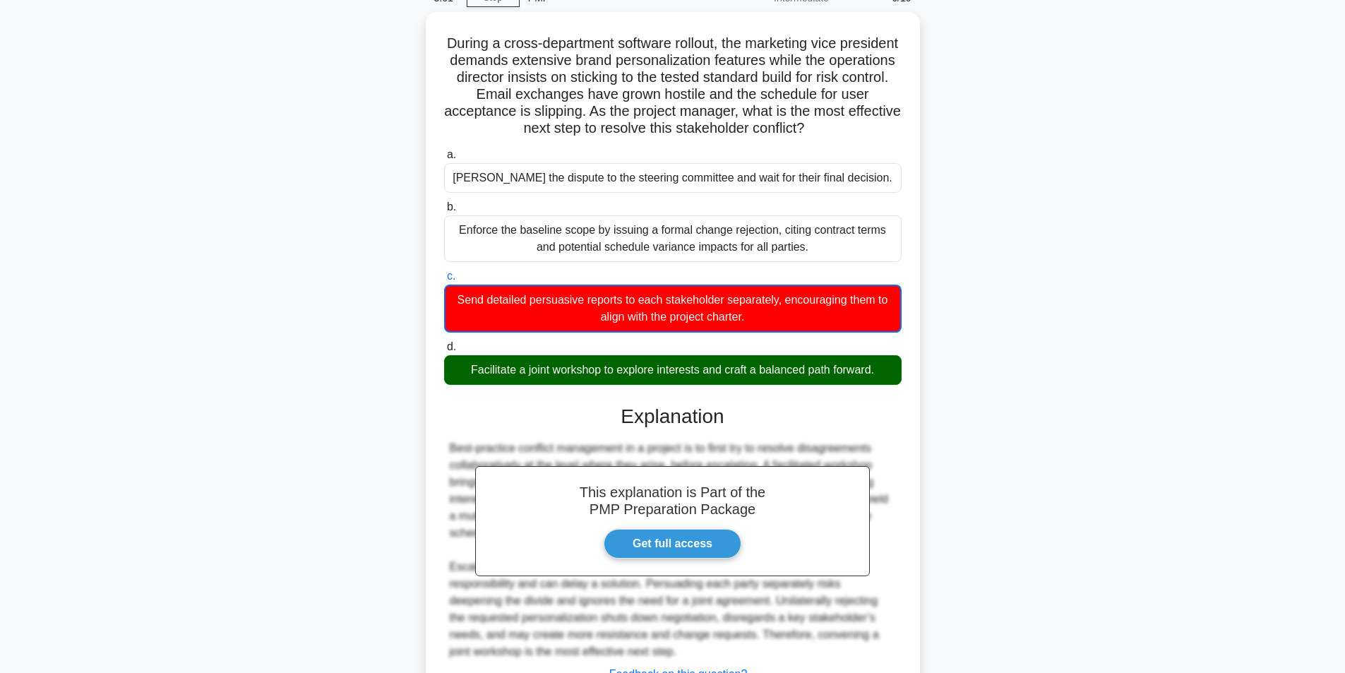
copy div "Facilitate a joint workshop to explore interests and craft a balanced path forw…"
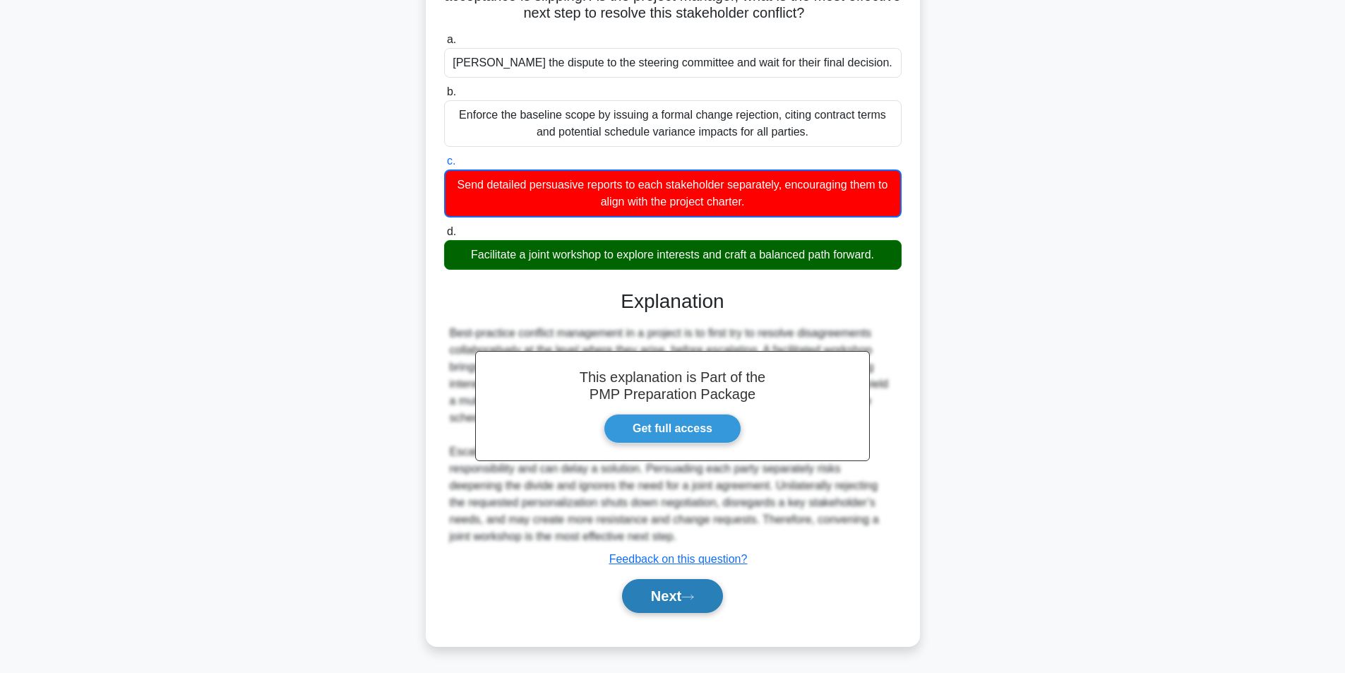
click at [676, 598] on button "Next" at bounding box center [672, 596] width 101 height 34
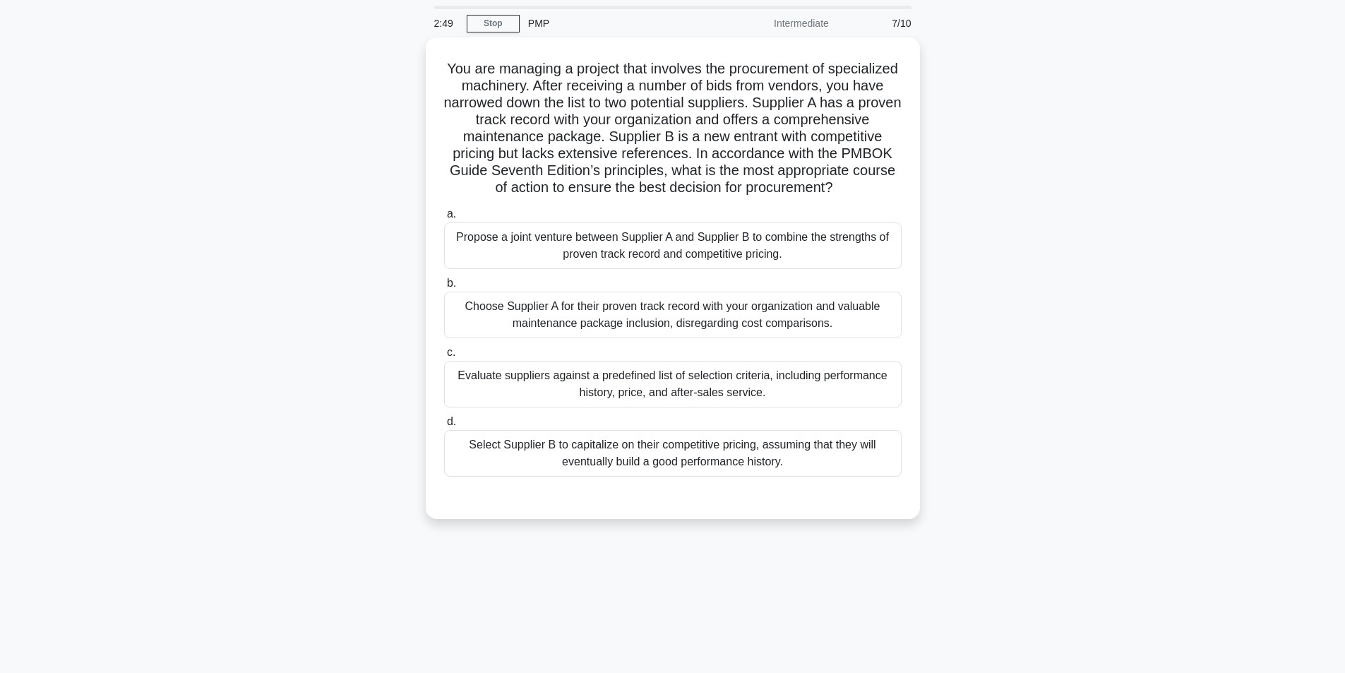
scroll to position [0, 0]
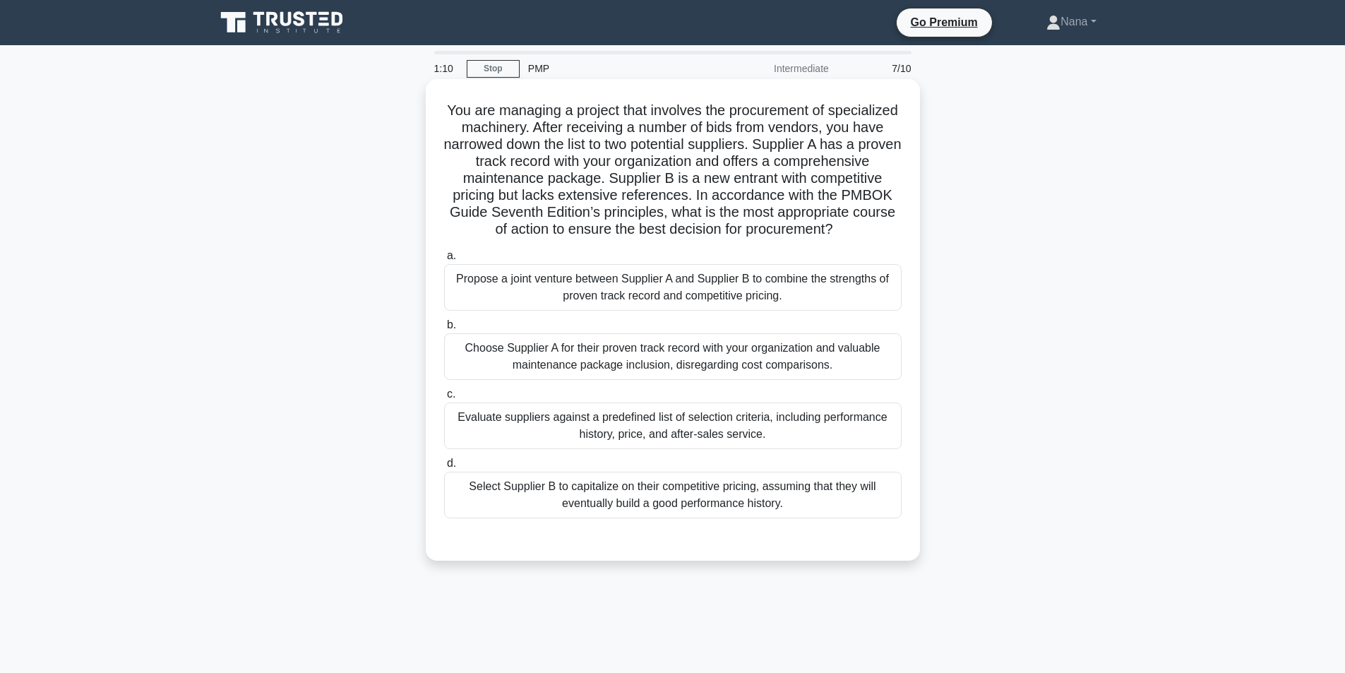
click at [788, 364] on div "Choose Supplier A for their proven track record with your organization and valu…" at bounding box center [672, 356] width 457 height 47
click at [444, 330] on input "b. Choose Supplier A for their proven track record with your organization and v…" at bounding box center [444, 324] width 0 height 9
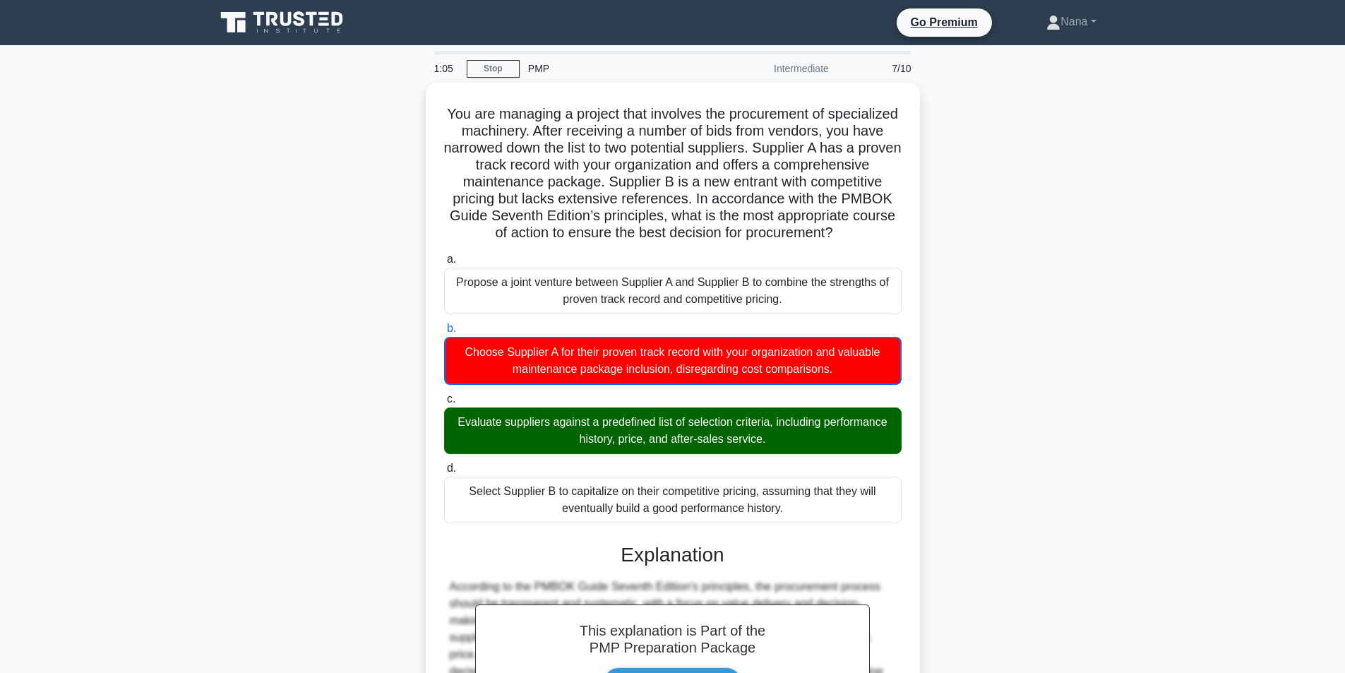
drag, startPoint x: 769, startPoint y: 454, endPoint x: 416, endPoint y: 401, distance: 356.9
click at [416, 401] on div "You are managing a project that involves the procurement of specialized machine…" at bounding box center [673, 542] width 932 height 918
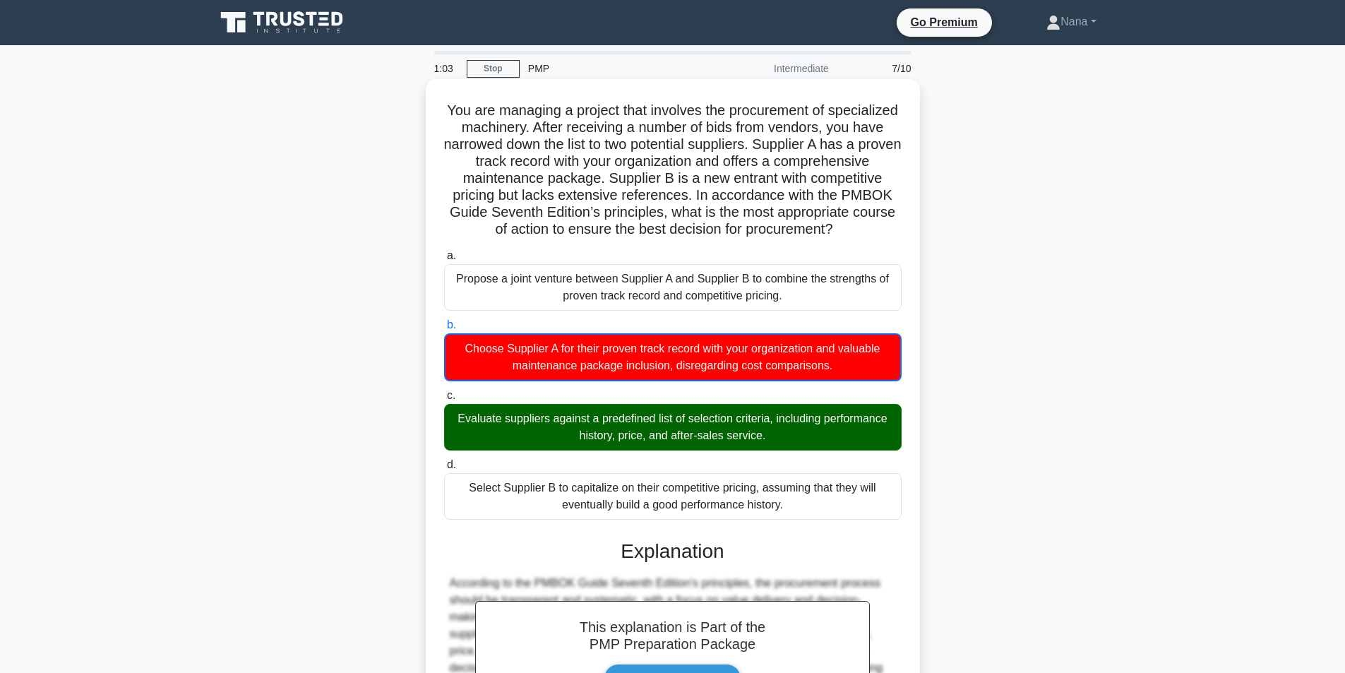
copy div "maintenance package inclusion, disregarding cost comparisons. c. Evaluate suppl…"
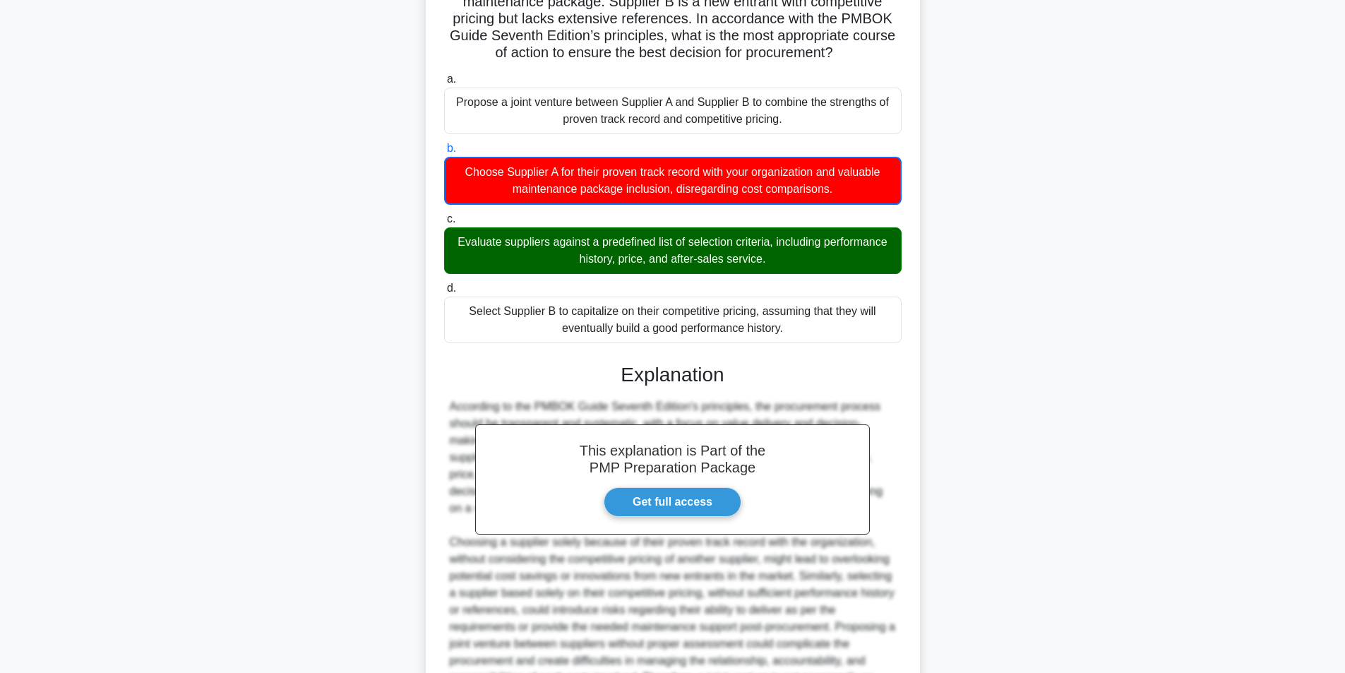
scroll to position [282, 0]
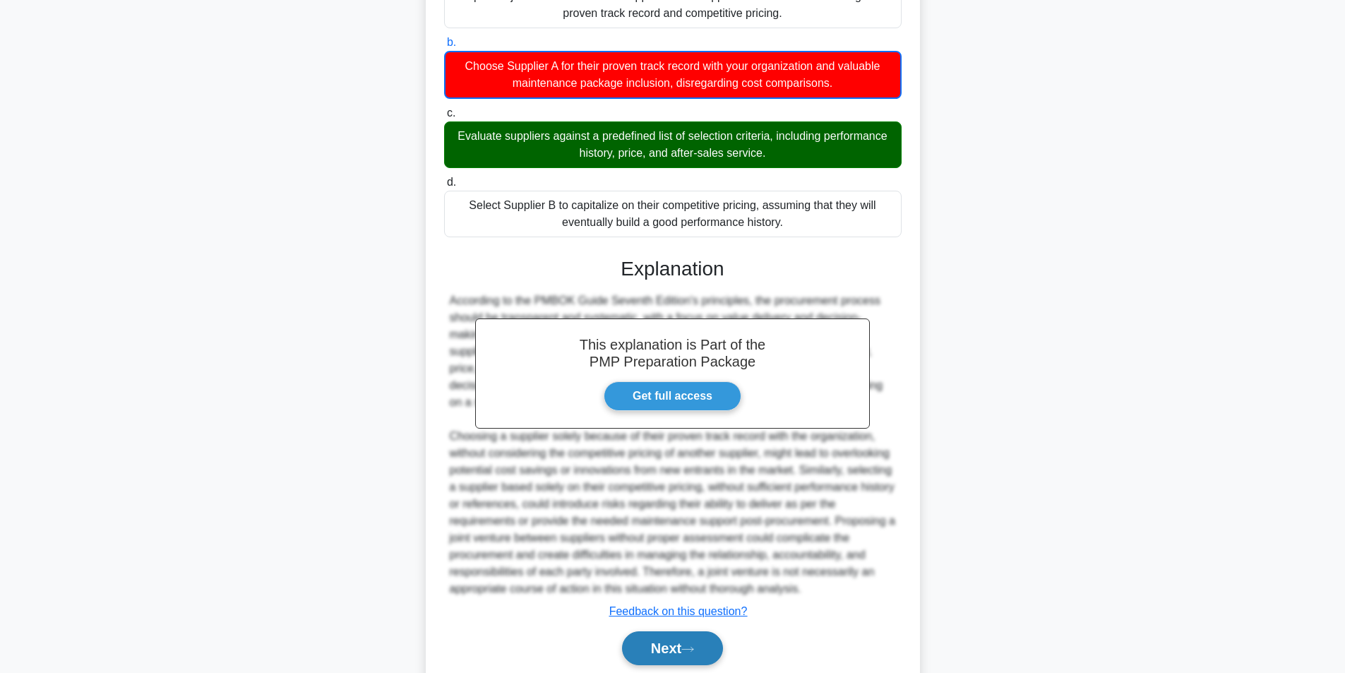
click at [659, 655] on button "Next" at bounding box center [672, 648] width 101 height 34
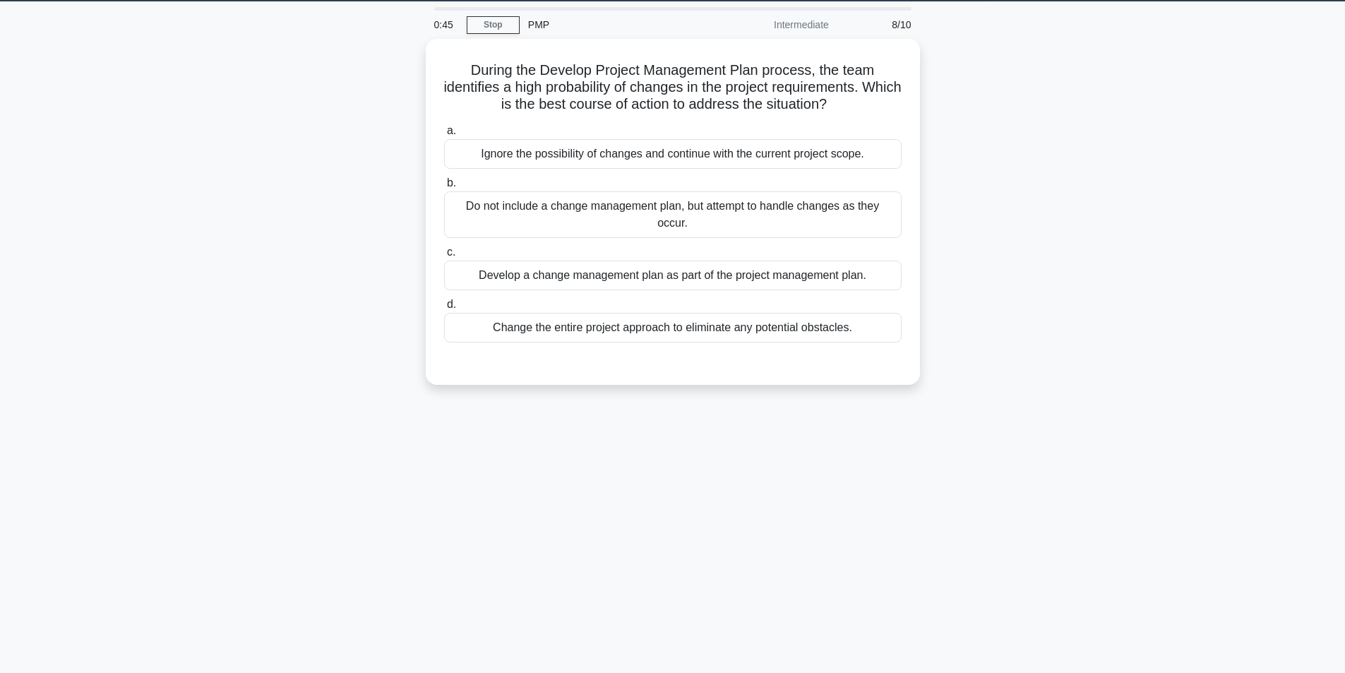
scroll to position [0, 0]
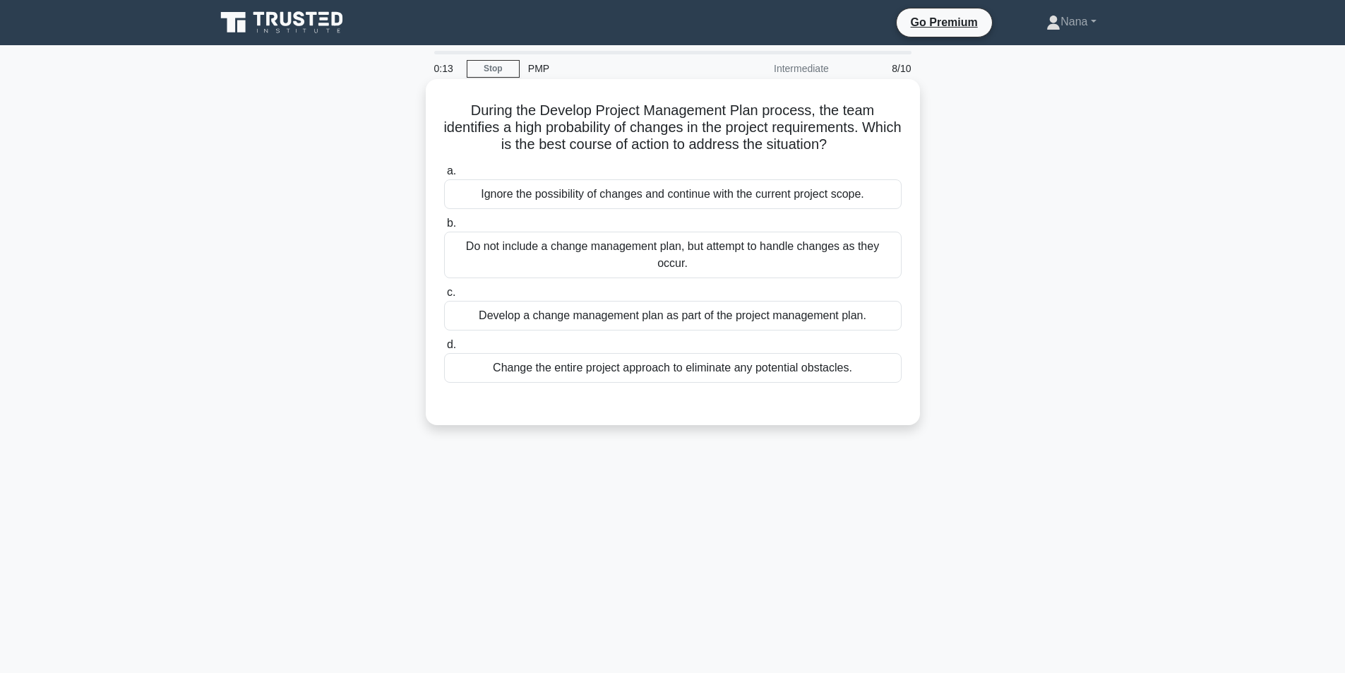
click at [757, 319] on div "Develop a change management plan as part of the project management plan." at bounding box center [672, 316] width 457 height 30
click at [444, 297] on input "c. Develop a change management plan as part of the project management plan." at bounding box center [444, 292] width 0 height 9
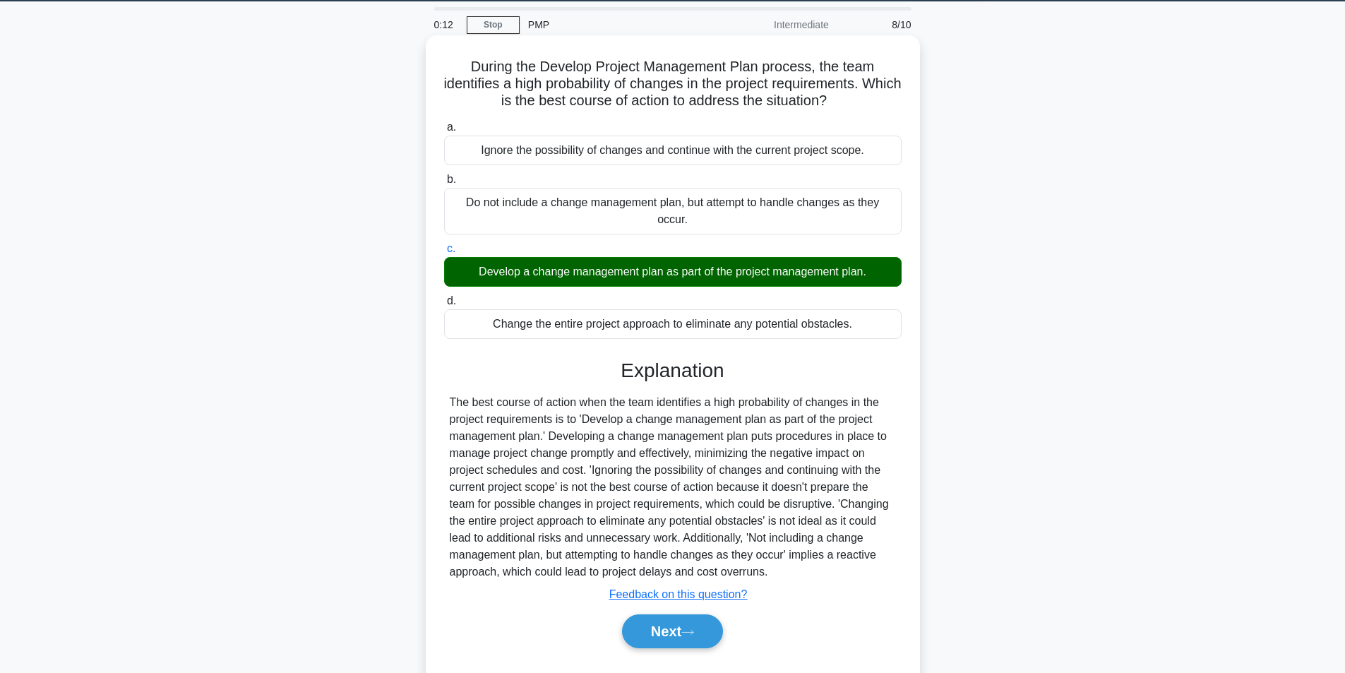
scroll to position [90, 0]
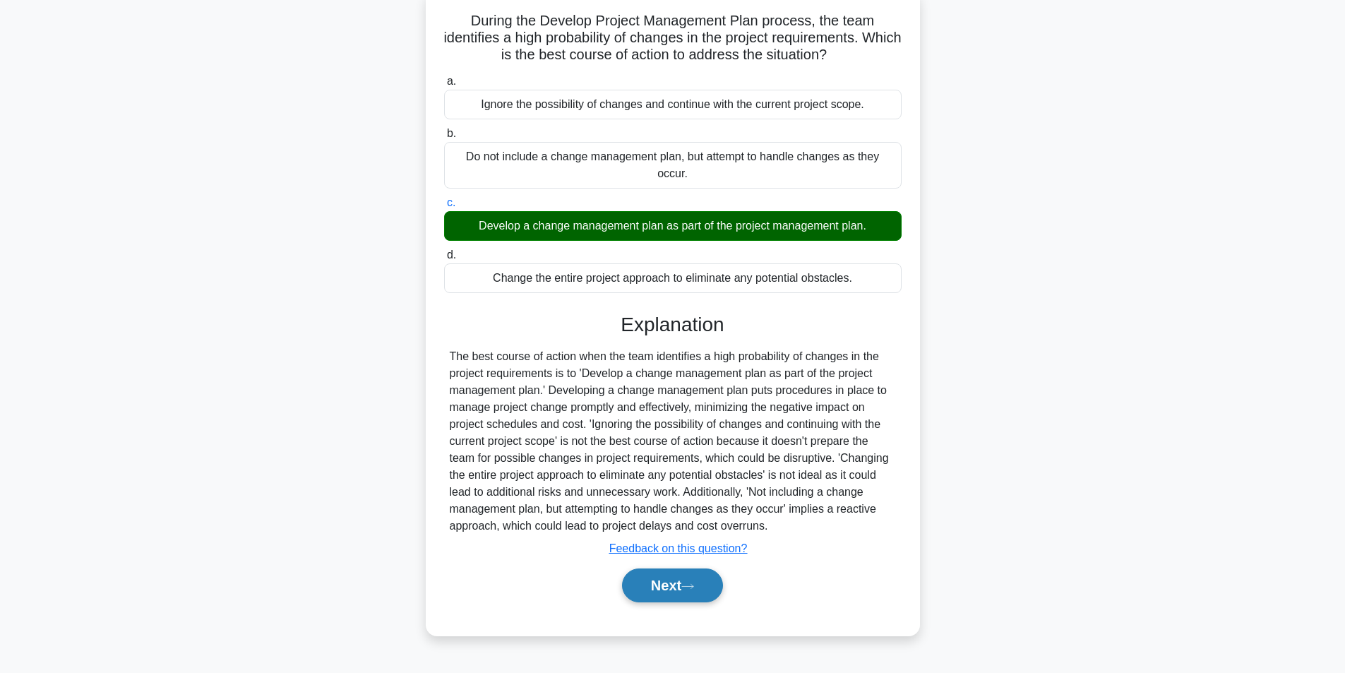
click at [670, 598] on button "Next" at bounding box center [672, 585] width 101 height 34
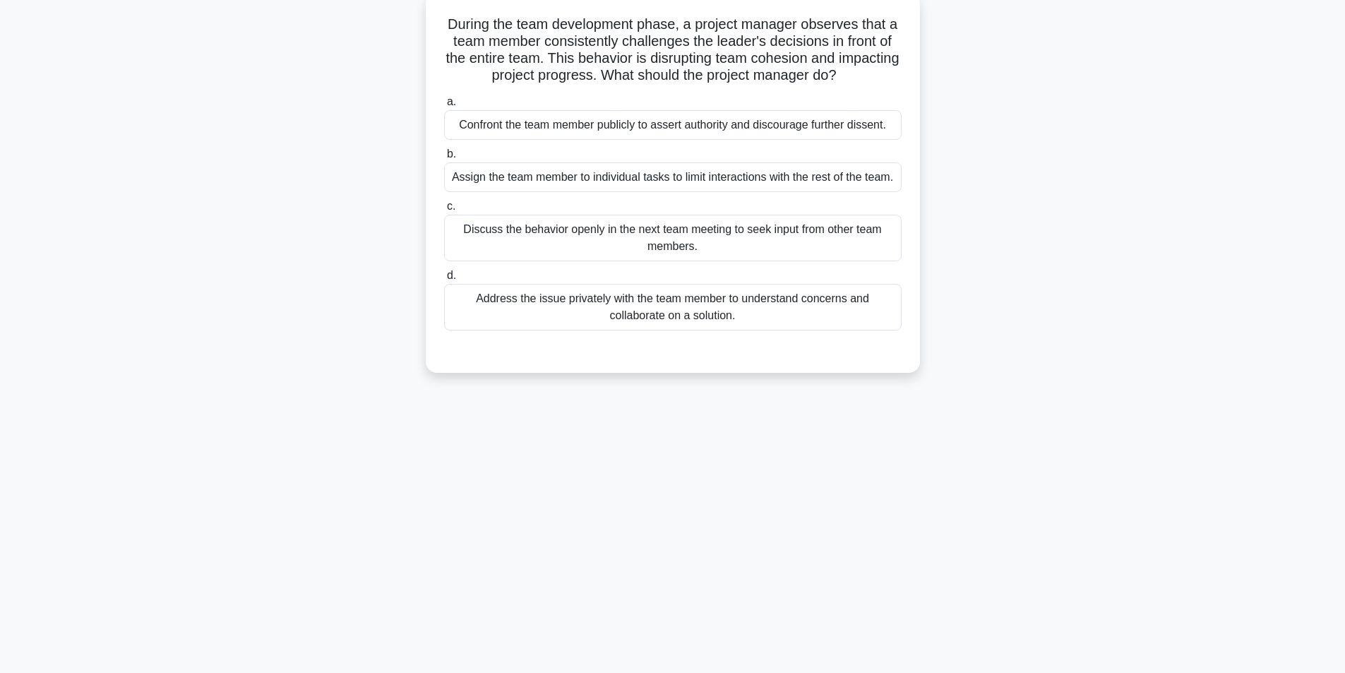
scroll to position [0, 0]
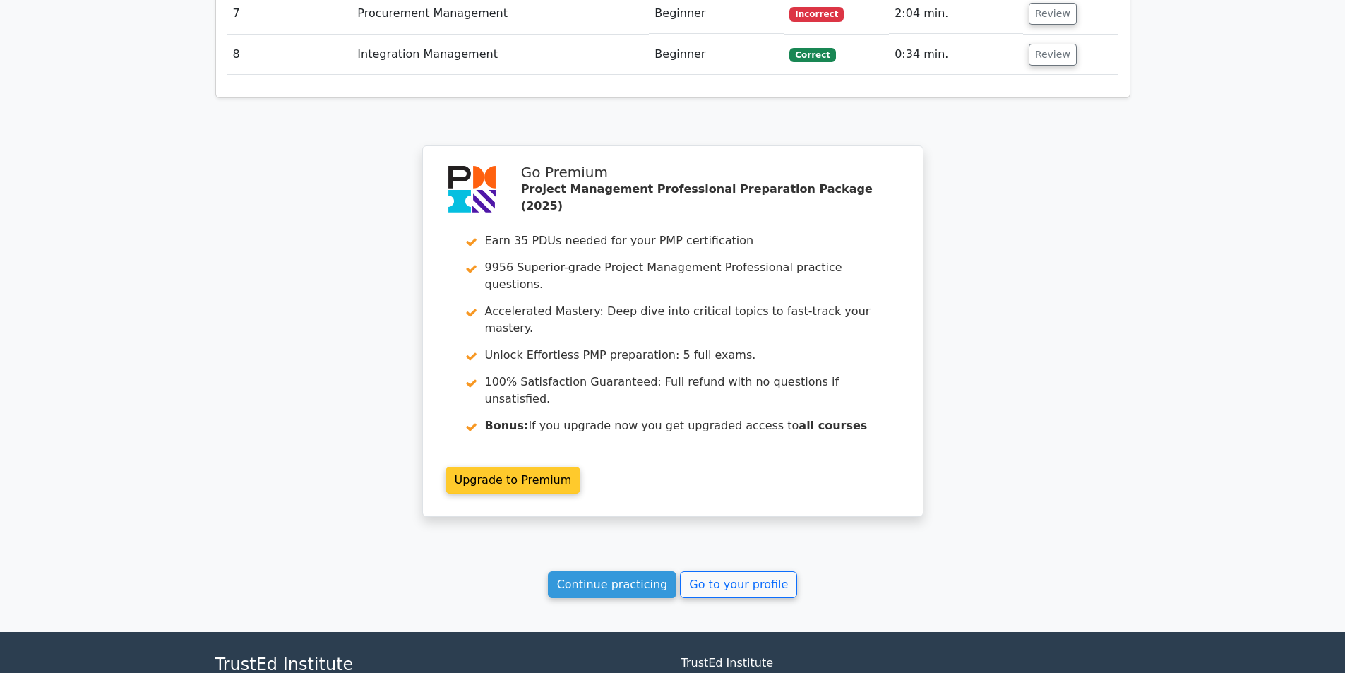
scroll to position [2325, 0]
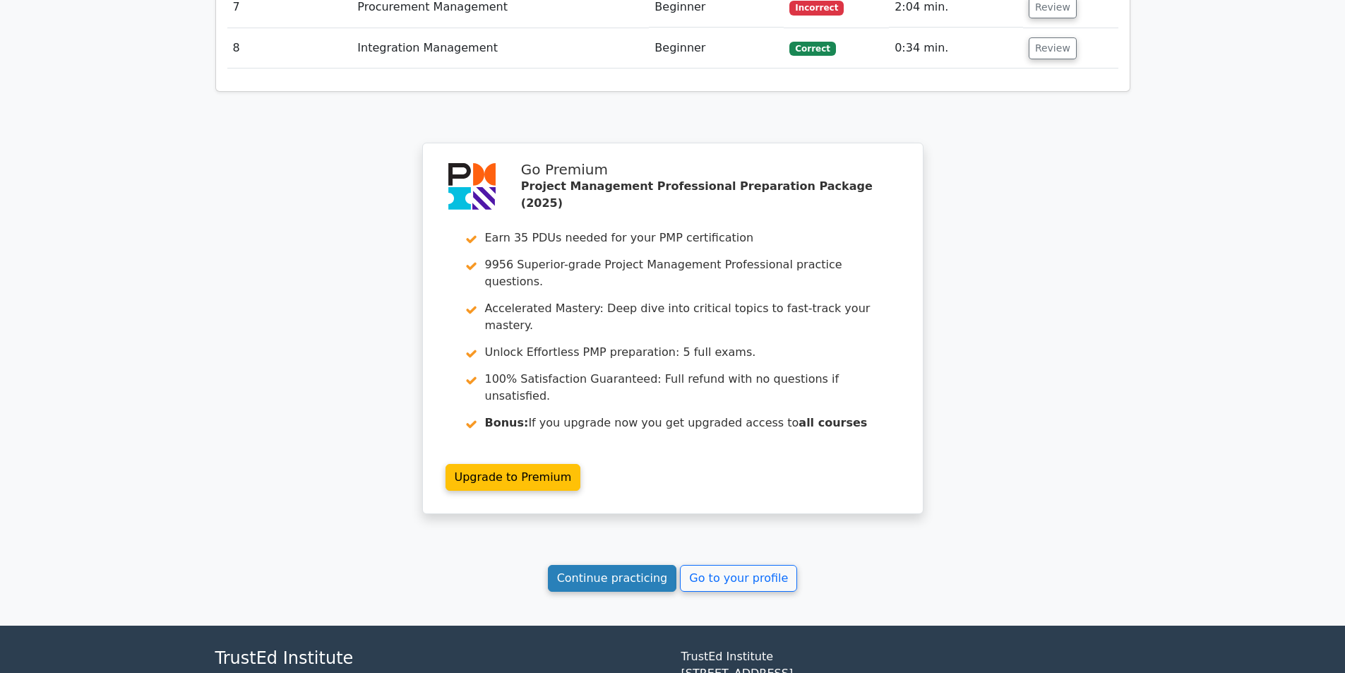
click at [590, 565] on link "Continue practicing" at bounding box center [612, 578] width 129 height 27
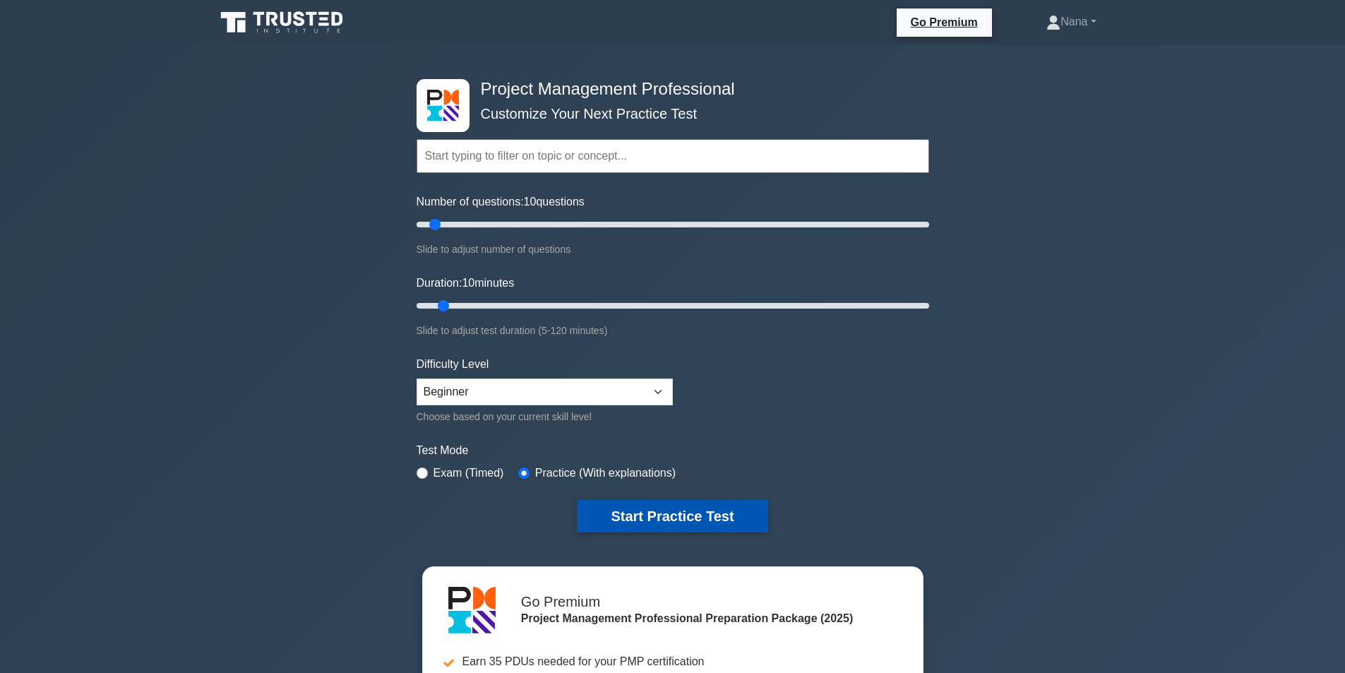
click at [644, 510] on button "Start Practice Test" at bounding box center [672, 516] width 191 height 32
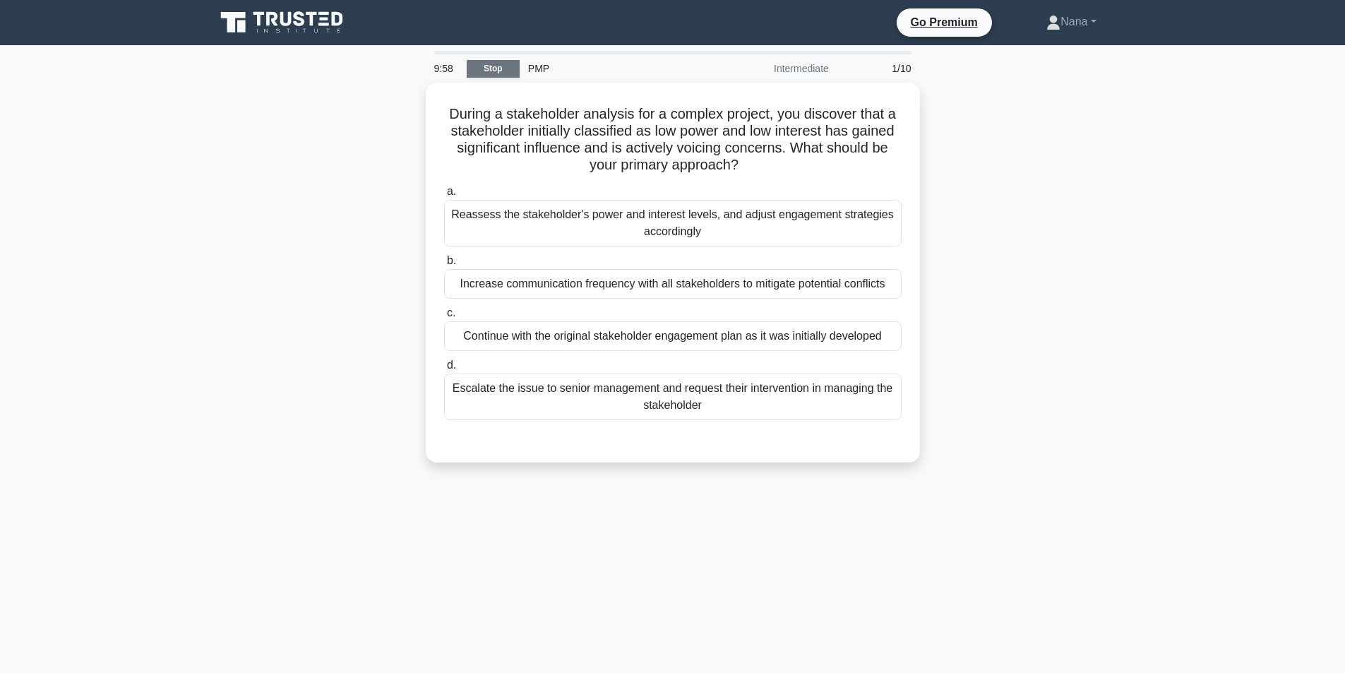
click at [492, 71] on link "Stop" at bounding box center [493, 69] width 53 height 18
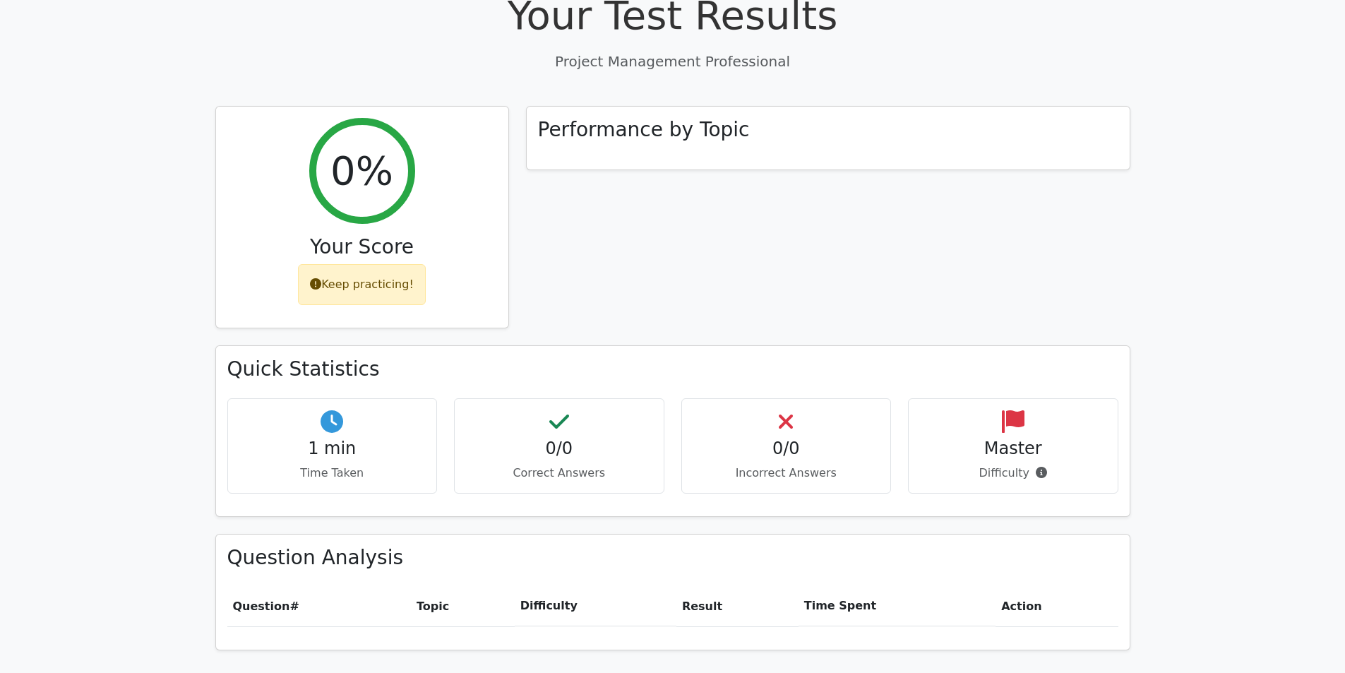
scroll to position [424, 0]
